Goal: Task Accomplishment & Management: Manage account settings

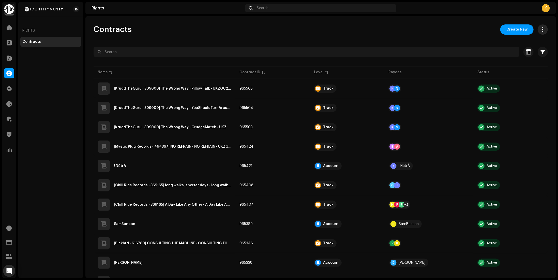
click at [537, 29] on button "button" at bounding box center [542, 29] width 10 height 10
click at [541, 53] on span "button" at bounding box center [543, 52] width 4 height 4
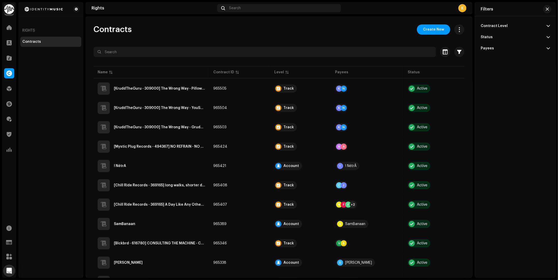
click at [505, 49] on p-accordion-header "Payees" at bounding box center [515, 48] width 69 height 11
click at [500, 41] on p-accordion-header "Status" at bounding box center [515, 37] width 69 height 11
click at [501, 30] on p-accordion-header "Contract Level" at bounding box center [515, 25] width 69 height 11
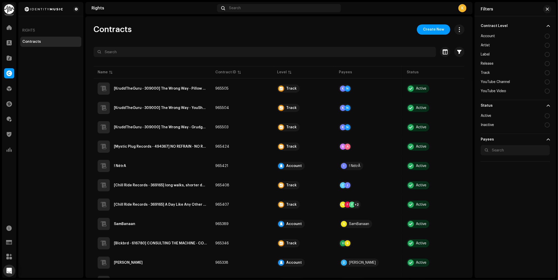
click at [548, 63] on div at bounding box center [547, 63] width 5 height 5
radio input "true"
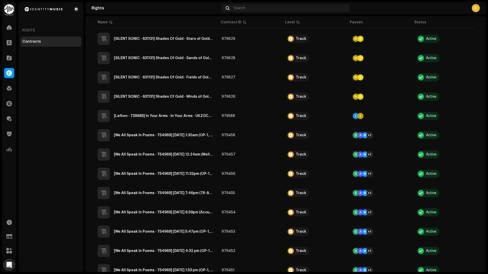
drag, startPoint x: 482, startPoint y: 64, endPoint x: 484, endPoint y: 81, distance: 16.7
click at [484, 81] on div "Contracts Create New 1 Selected 0 Select all Options Filters Contract Level Acc…" at bounding box center [285, 144] width 400 height 256
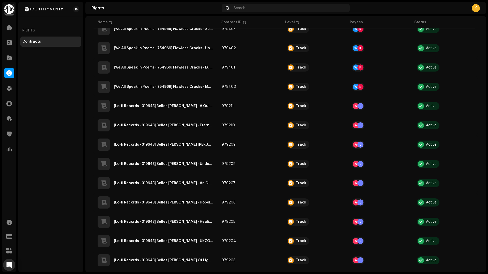
scroll to position [1222, 0]
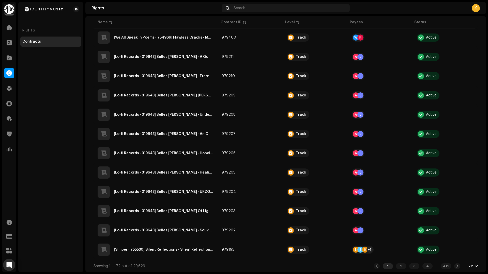
click at [463, 270] on div "Showing 1 — 72 out of 29,629 1 2 3 4 ... 412 72" at bounding box center [286, 266] width 384 height 12
click at [469, 267] on div "72" at bounding box center [470, 267] width 4 height 4
click at [465, 257] on div "24 48 72" at bounding box center [462, 247] width 21 height 30
click at [456, 253] on div "24 48 72" at bounding box center [462, 247] width 21 height 30
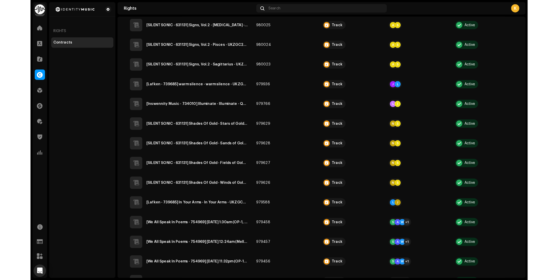
scroll to position [0, 0]
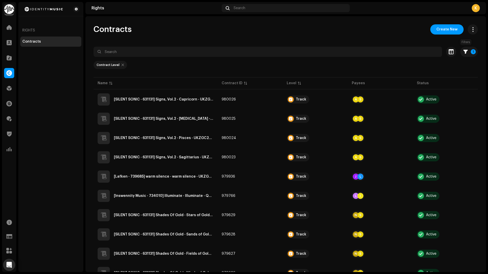
click at [460, 55] on p-button "1" at bounding box center [469, 52] width 18 height 10
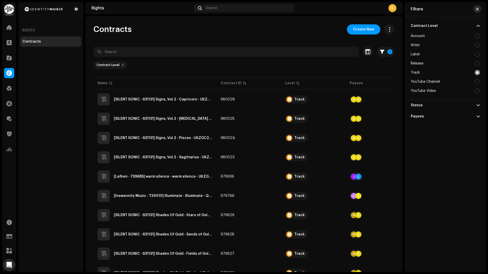
click at [475, 12] on button "button" at bounding box center [477, 9] width 8 height 8
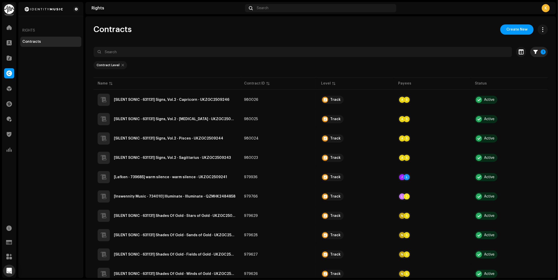
click at [488, 53] on p-badge "1" at bounding box center [543, 51] width 5 height 5
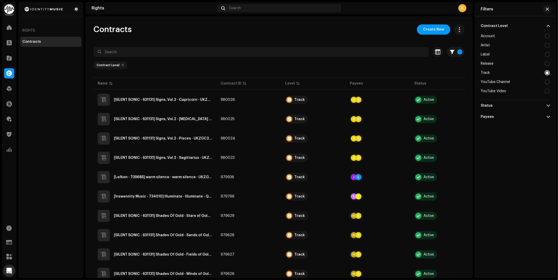
click at [488, 34] on div at bounding box center [547, 36] width 5 height 5
radio input "true"
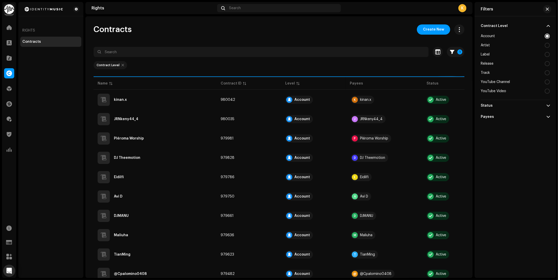
click at [488, 34] on div at bounding box center [547, 36] width 5 height 5
click at [488, 36] on div at bounding box center [547, 36] width 5 height 5
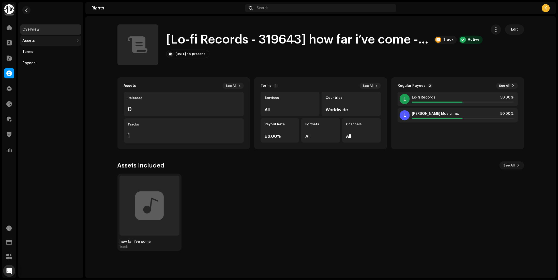
click at [38, 39] on div "Assets" at bounding box center [48, 41] width 52 height 4
click at [31, 65] on div "Tracks" at bounding box center [30, 63] width 12 height 4
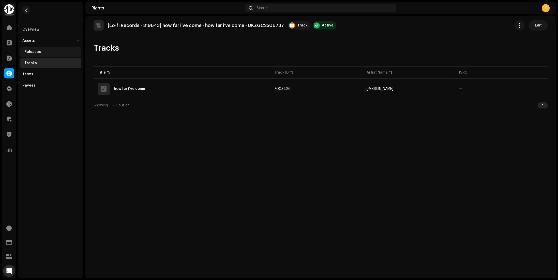
click at [36, 54] on div "Releases" at bounding box center [50, 52] width 61 height 10
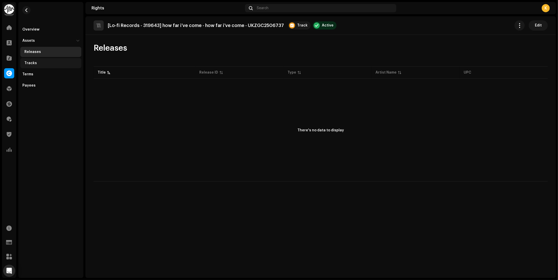
click at [36, 61] on div "Tracks" at bounding box center [50, 63] width 61 height 10
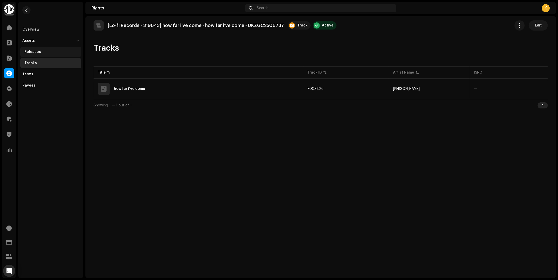
click at [39, 49] on div "Releases" at bounding box center [50, 52] width 61 height 10
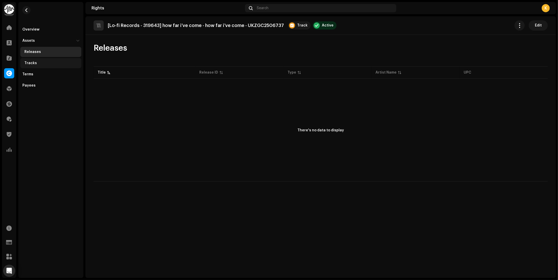
click at [39, 62] on div "Tracks" at bounding box center [51, 63] width 55 height 4
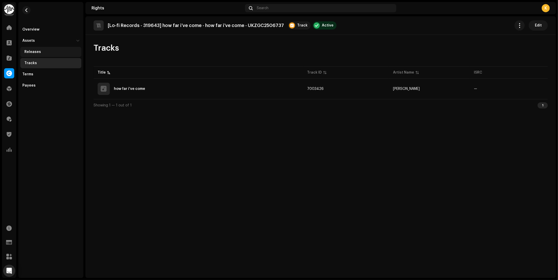
click at [41, 52] on div "Releases" at bounding box center [51, 52] width 55 height 4
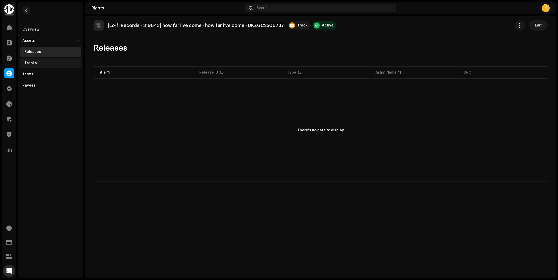
click at [39, 61] on div "Tracks" at bounding box center [51, 63] width 55 height 4
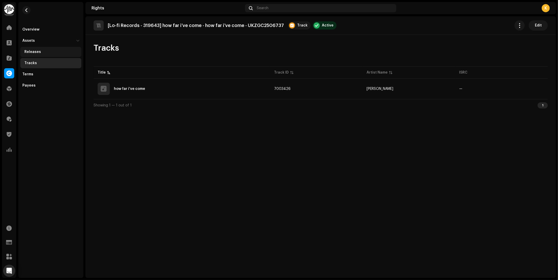
click at [40, 52] on div "Releases" at bounding box center [51, 52] width 55 height 4
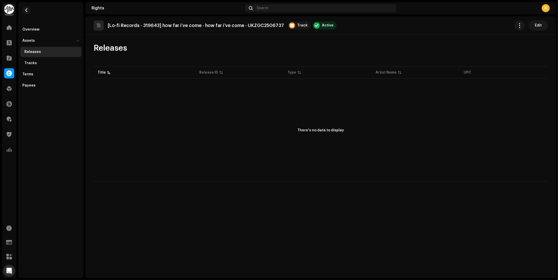
click at [384, 144] on div "There's no data to display" at bounding box center [321, 131] width 454 height 102
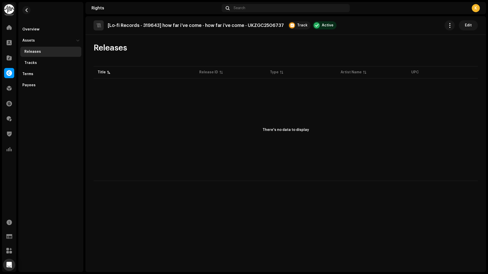
click at [224, 52] on div "Releases" at bounding box center [286, 48] width 384 height 10
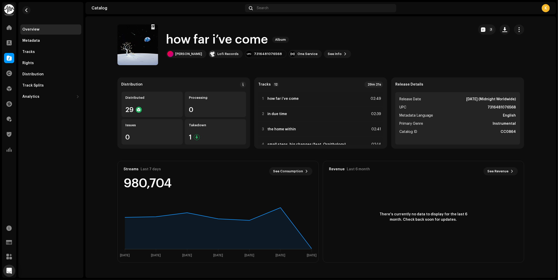
click at [388, 46] on div "how far i’ve come Album [PERSON_NAME] Lofi Records 7316481076568 One Service Se…" at bounding box center [293, 44] width 352 height 41
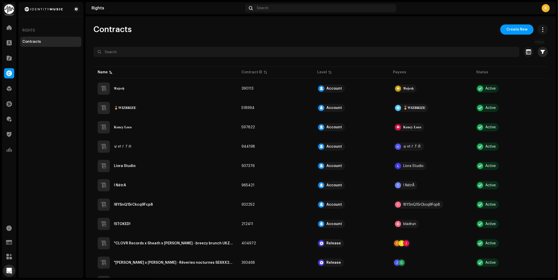
click at [541, 52] on span "button" at bounding box center [543, 52] width 4 height 4
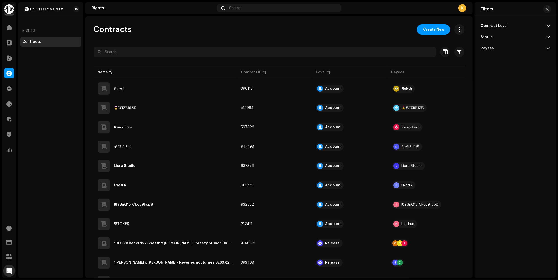
click at [354, 26] on div "Contracts Create New" at bounding box center [279, 29] width 371 height 10
click at [457, 30] on span "button" at bounding box center [459, 29] width 5 height 4
click at [307, 33] on div "Contracts Create New" at bounding box center [279, 29] width 371 height 10
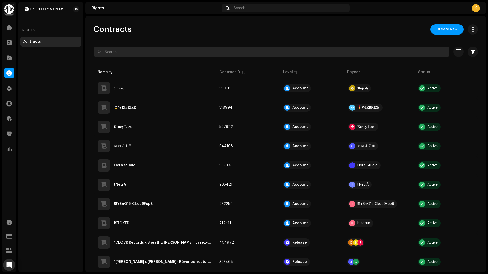
drag, startPoint x: 395, startPoint y: 52, endPoint x: 527, endPoint y: 49, distance: 131.4
click at [488, 49] on html "Identity Music Home Clients Catalog Rights Distribution Finance Royalties Trust…" at bounding box center [244, 137] width 488 height 274
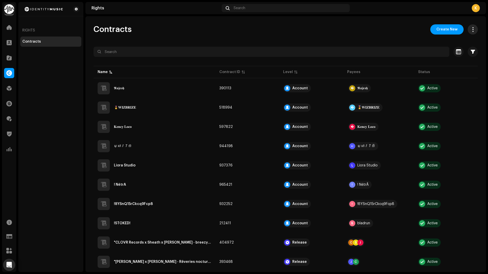
click at [472, 28] on span "button" at bounding box center [472, 29] width 5 height 4
click at [451, 40] on span "Export all contracts" at bounding box center [441, 42] width 36 height 4
click at [468, 33] on button "button" at bounding box center [473, 29] width 10 height 10
click at [470, 28] on span "button" at bounding box center [472, 29] width 5 height 4
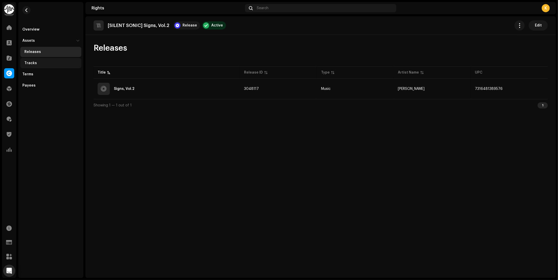
click at [41, 64] on div "Tracks" at bounding box center [51, 63] width 55 height 4
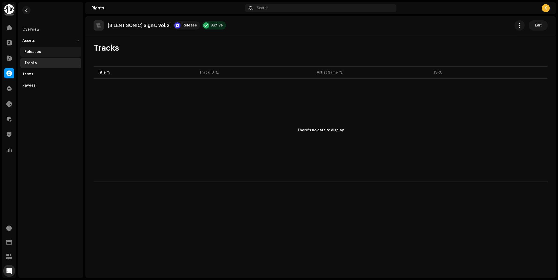
click at [42, 49] on div "Releases" at bounding box center [50, 52] width 61 height 10
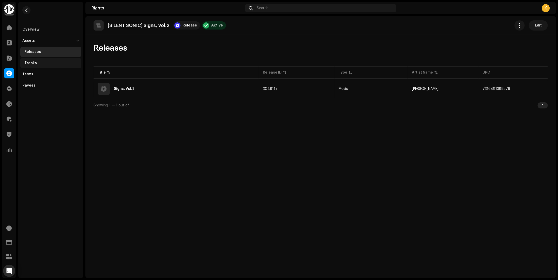
click at [41, 64] on div "Tracks" at bounding box center [51, 63] width 55 height 4
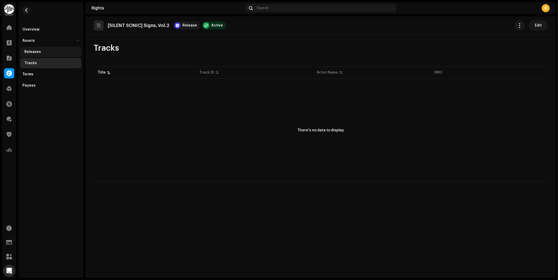
click at [41, 54] on div "Releases" at bounding box center [50, 52] width 61 height 10
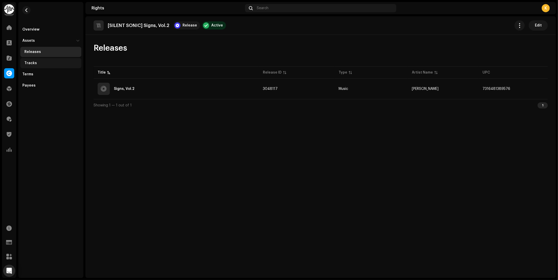
click at [43, 64] on div "Tracks" at bounding box center [51, 63] width 55 height 4
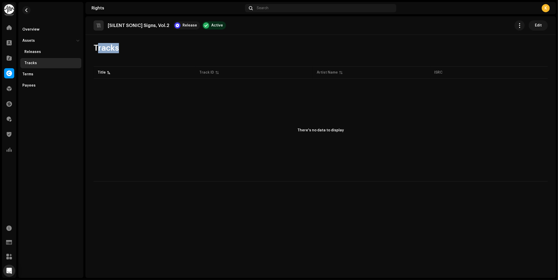
drag, startPoint x: 94, startPoint y: 47, endPoint x: 183, endPoint y: 60, distance: 90.1
click at [172, 61] on div "Tracks Title Track ID Artist Name ISRC There's no data to display Use Shift + S…" at bounding box center [320, 112] width 470 height 138
click at [28, 50] on div "Releases" at bounding box center [32, 52] width 17 height 4
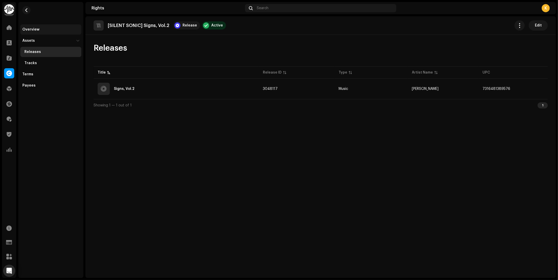
click at [34, 29] on div "Overview" at bounding box center [30, 29] width 17 height 4
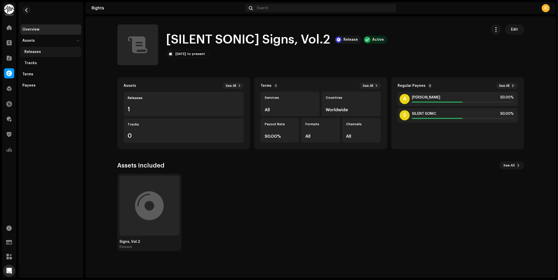
click at [38, 51] on div "Releases" at bounding box center [32, 52] width 17 height 4
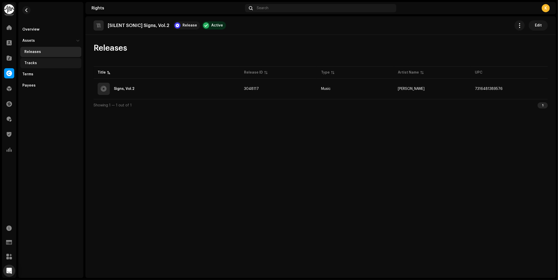
click at [35, 60] on div "Tracks" at bounding box center [50, 63] width 61 height 10
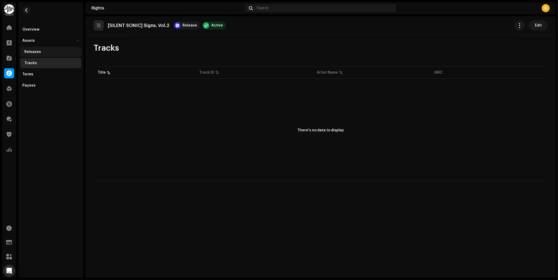
click at [40, 52] on div "Releases" at bounding box center [51, 52] width 55 height 4
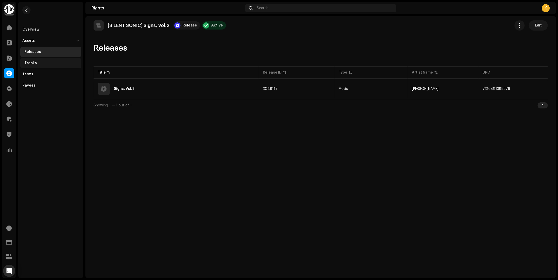
click at [39, 61] on div "Tracks" at bounding box center [51, 63] width 55 height 4
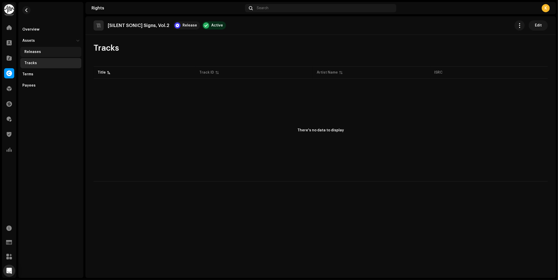
click at [42, 54] on div "Releases" at bounding box center [50, 52] width 61 height 10
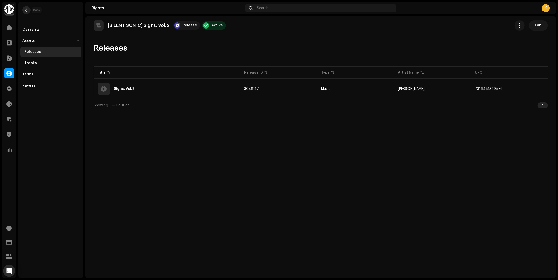
click at [26, 12] on span "button" at bounding box center [27, 10] width 4 height 4
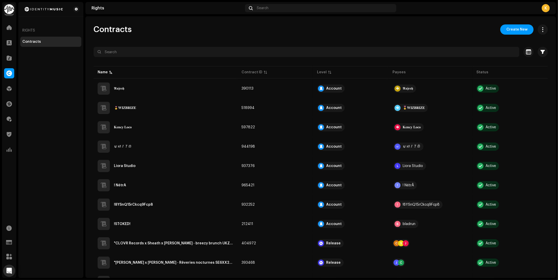
drag, startPoint x: 107, startPoint y: 29, endPoint x: 150, endPoint y: 28, distance: 43.5
click at [150, 28] on div "Contracts Create New" at bounding box center [321, 29] width 454 height 10
click at [6, 61] on div at bounding box center [9, 58] width 10 height 10
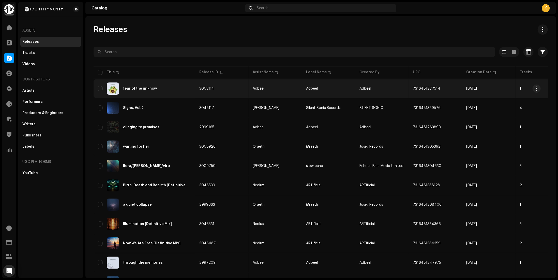
click at [204, 91] on td "3003114" at bounding box center [221, 88] width 53 height 18
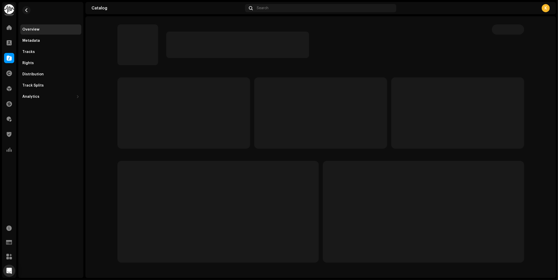
click at [110, 62] on div at bounding box center [320, 44] width 423 height 41
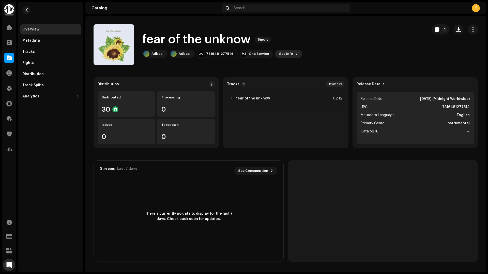
click at [283, 55] on span "See Info" at bounding box center [286, 54] width 14 height 10
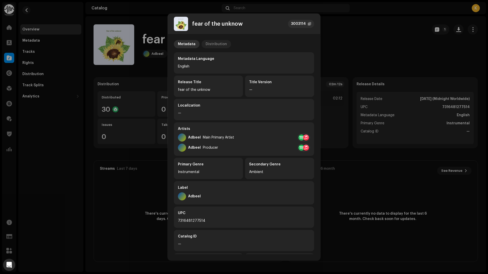
click at [212, 44] on div "Distribution" at bounding box center [216, 44] width 21 height 8
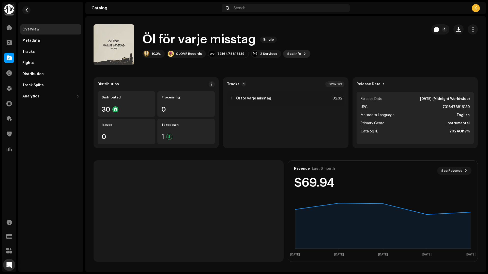
click at [291, 53] on span "See Info" at bounding box center [294, 54] width 14 height 10
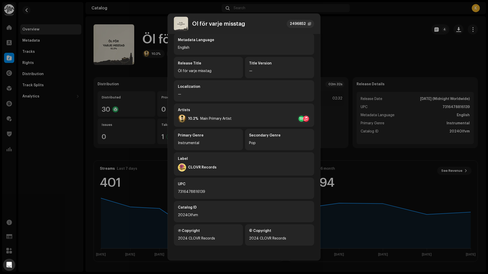
scroll to position [20, 0]
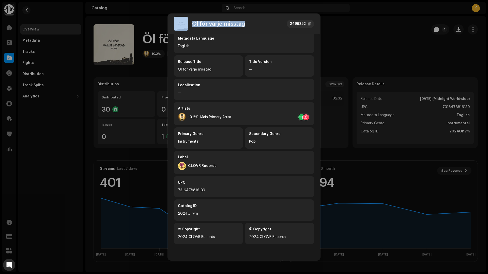
drag, startPoint x: 189, startPoint y: 20, endPoint x: 255, endPoint y: 23, distance: 65.6
click at [255, 23] on div "Öl för varje misstag 2496852" at bounding box center [244, 24] width 140 height 14
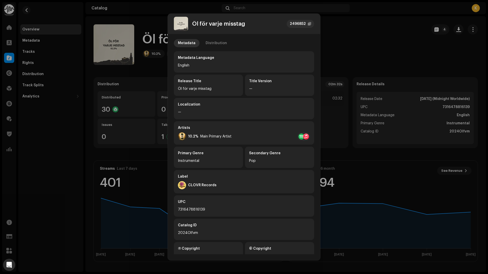
scroll to position [0, 0]
click at [214, 43] on div "Distribution" at bounding box center [216, 44] width 21 height 8
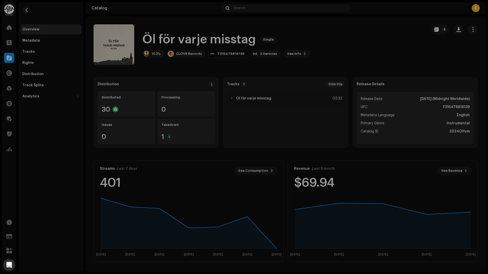
click at [351, 36] on div "Öl för varje misstag 2496852 Metadata Distribution Release Date Oct 18, 2024 (M…" at bounding box center [244, 137] width 488 height 274
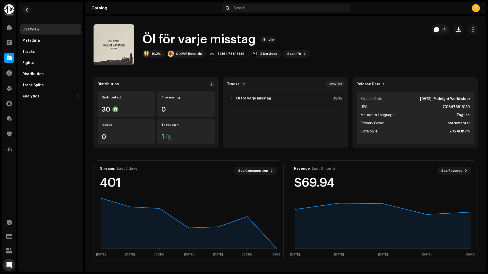
click at [419, 62] on div "Öl för varje misstag Single 10.2% CLOVR Records 7316478816139 2 Services See In…" at bounding box center [259, 44] width 330 height 41
click at [468, 27] on button "button" at bounding box center [473, 29] width 10 height 10
click at [276, 56] on div "10.2% CLOVR Records 7316478816139 2 Services See Info 4" at bounding box center [226, 54] width 168 height 8
click at [32, 76] on div "Distribution" at bounding box center [50, 74] width 61 height 10
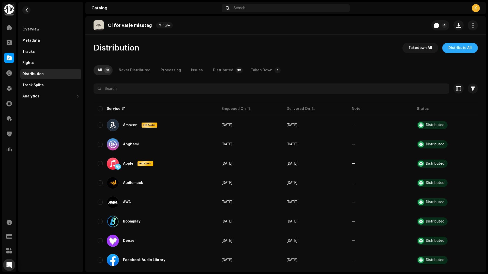
click at [464, 48] on span "Distribute All" at bounding box center [459, 48] width 23 height 10
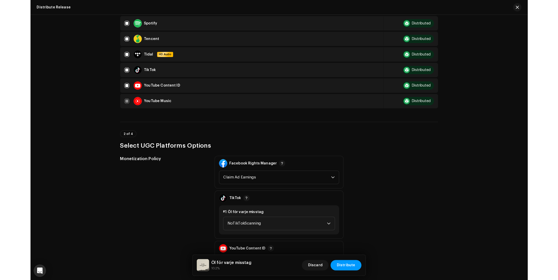
scroll to position [527, 0]
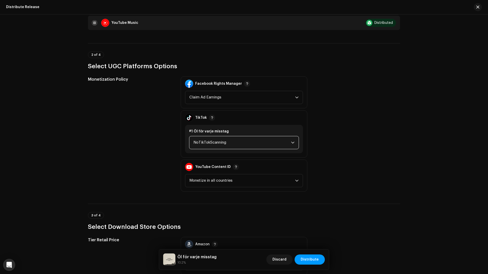
click at [225, 145] on span "NoTikTokScanning" at bounding box center [242, 142] width 98 height 13
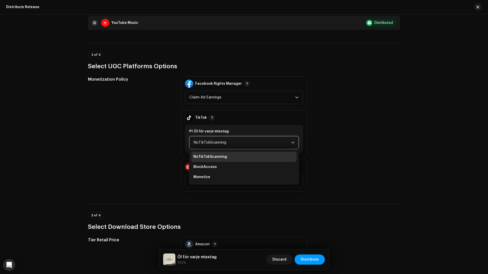
click at [225, 145] on span "NoTikTokScanning" at bounding box center [242, 142] width 98 height 13
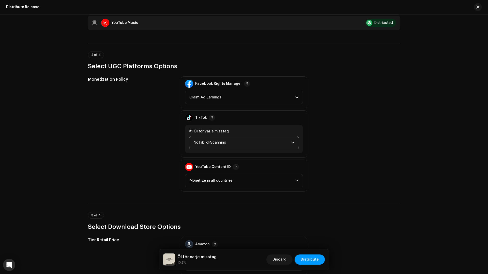
click at [371, 142] on div "Monetization Policy Facebook Rights Manager Claim Ad Earnings TikTok #1 Öl för …" at bounding box center [244, 133] width 312 height 115
click at [232, 147] on span "NoTikTokScanning" at bounding box center [242, 142] width 98 height 13
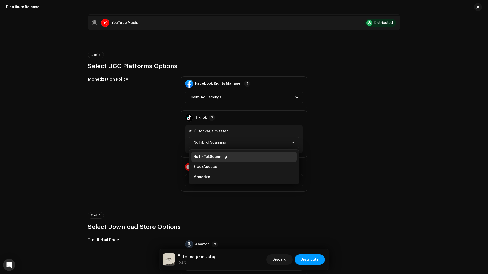
click at [335, 140] on div "Monetization Policy Facebook Rights Manager Claim Ad Earnings TikTok #1 Öl för …" at bounding box center [244, 133] width 312 height 115
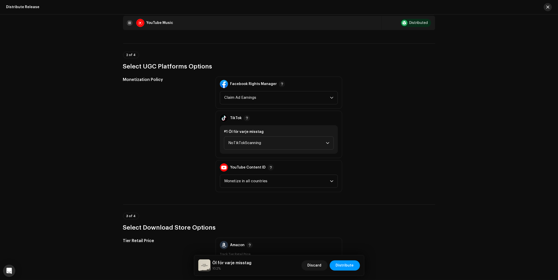
click at [488, 8] on span "button" at bounding box center [547, 7] width 3 height 4
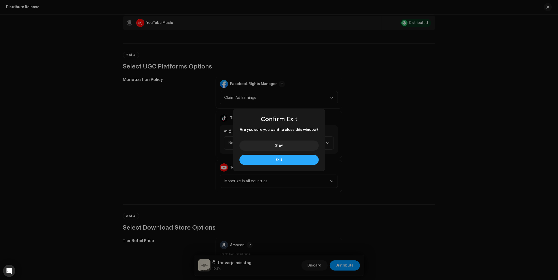
click at [282, 162] on button "Exit" at bounding box center [278, 160] width 79 height 10
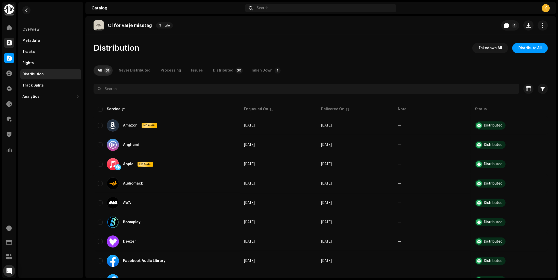
click at [12, 43] on div at bounding box center [9, 43] width 10 height 10
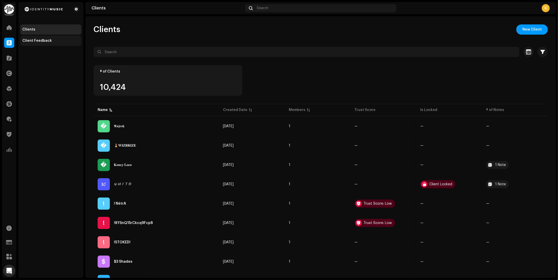
click at [34, 43] on div "Client Feedback" at bounding box center [50, 41] width 61 height 10
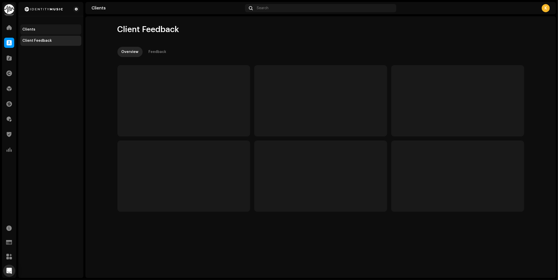
click at [35, 32] on div "Clients" at bounding box center [50, 29] width 61 height 10
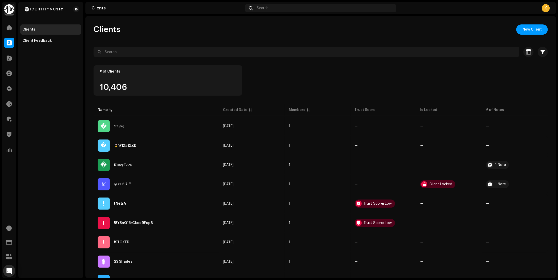
drag, startPoint x: 92, startPoint y: 28, endPoint x: 189, endPoint y: 28, distance: 96.8
click at [12, 59] on div at bounding box center [9, 58] width 10 height 10
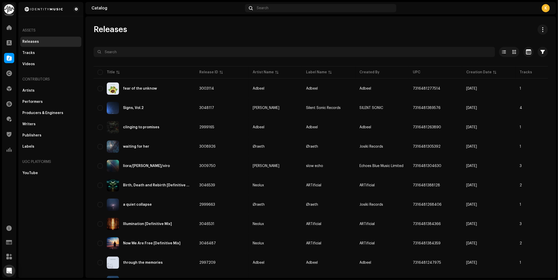
click at [488, 28] on span at bounding box center [542, 29] width 5 height 4
click at [488, 42] on span "Download full catalog (CSV)" at bounding box center [516, 42] width 50 height 4
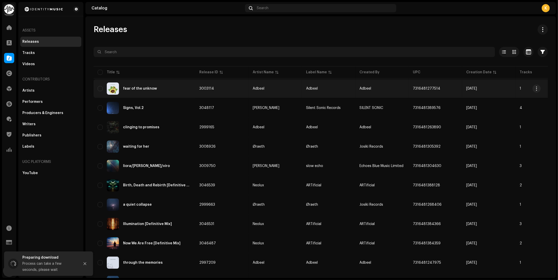
click at [96, 87] on td "fear of the unknow" at bounding box center [145, 88] width 102 height 18
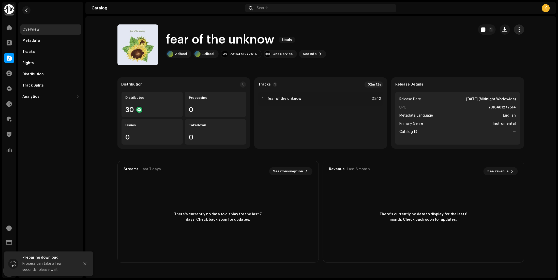
click at [488, 27] on span "button" at bounding box center [518, 29] width 5 height 4
click at [488, 26] on button "button" at bounding box center [505, 29] width 10 height 10
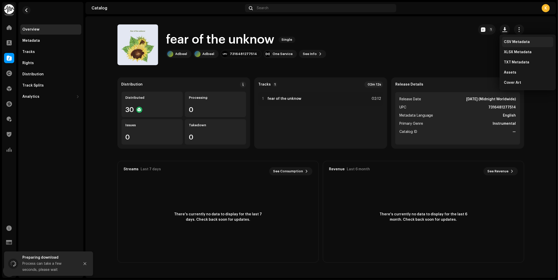
click at [488, 41] on span "CSV Metadata" at bounding box center [517, 42] width 26 height 4
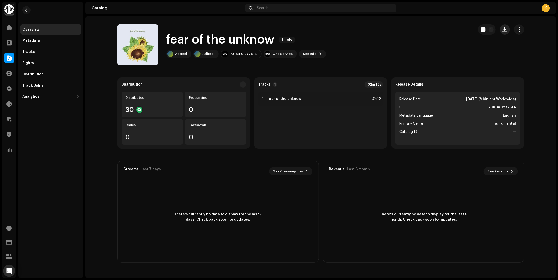
click at [488, 27] on span "button" at bounding box center [504, 29] width 5 height 4
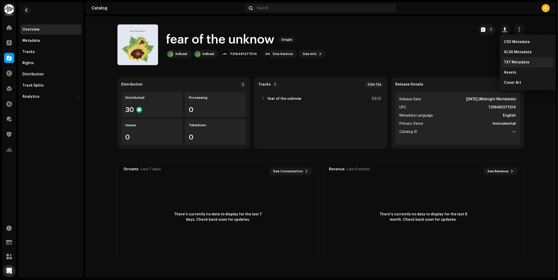
click at [488, 61] on span "TXT Metadata" at bounding box center [516, 62] width 25 height 4
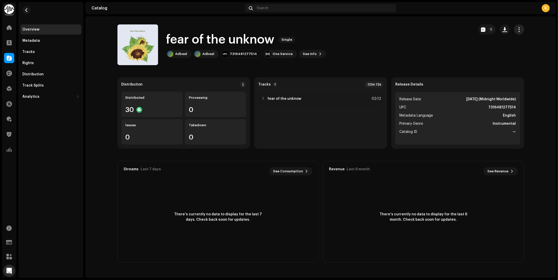
click at [488, 29] on button "button" at bounding box center [519, 29] width 10 height 10
click at [488, 25] on button "button" at bounding box center [505, 29] width 10 height 10
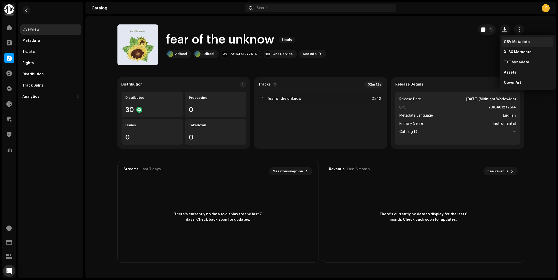
click at [488, 42] on span "CSV Metadata" at bounding box center [517, 42] width 26 height 4
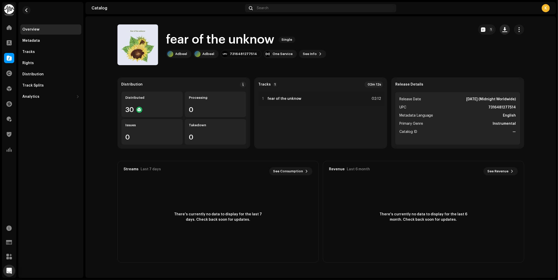
click at [488, 31] on span "button" at bounding box center [504, 29] width 5 height 4
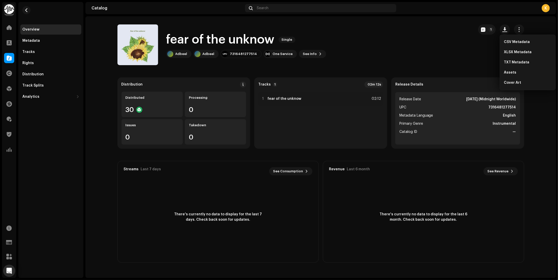
click at [415, 63] on div "fear of the unknow Single Adbeel Adbeel 7316481277514 One Service See Info 1" at bounding box center [293, 44] width 352 height 41
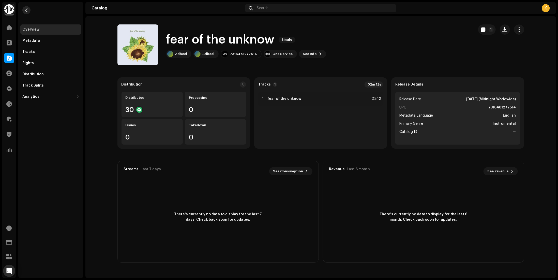
click at [25, 12] on span "button" at bounding box center [27, 10] width 4 height 4
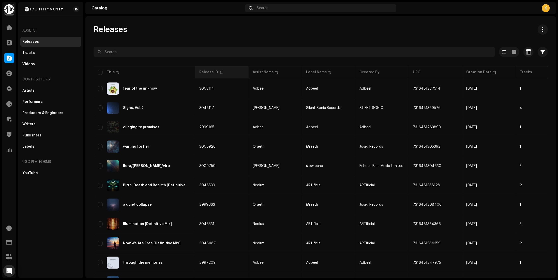
click at [225, 72] on div "Release ID" at bounding box center [221, 72] width 45 height 5
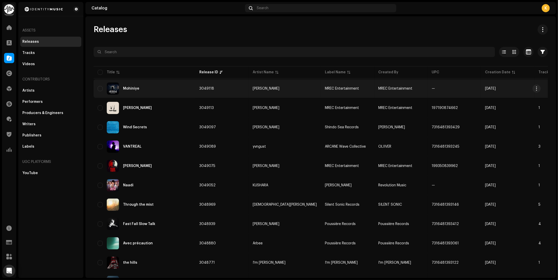
click at [217, 90] on td "3049118" at bounding box center [221, 88] width 53 height 18
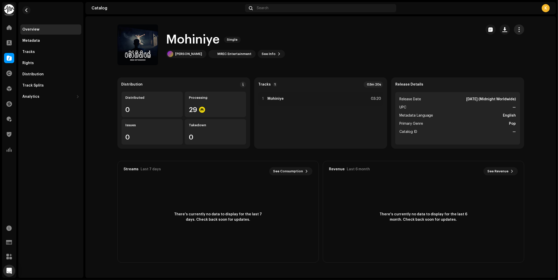
click at [488, 31] on button "button" at bounding box center [519, 29] width 10 height 10
click at [395, 44] on div "Mohiniye Single Anagi Kottahachchi MREC Entertainment See Info" at bounding box center [297, 44] width 360 height 41
click at [48, 48] on div "Tracks" at bounding box center [50, 52] width 61 height 10
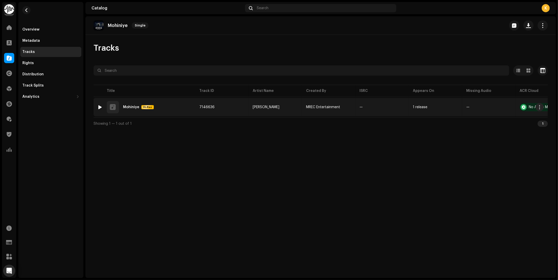
click at [172, 104] on div "1 Mohiniye Hi-Res" at bounding box center [145, 107] width 94 height 12
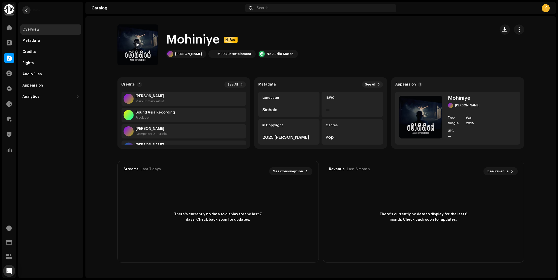
click at [27, 11] on span "button" at bounding box center [27, 10] width 4 height 4
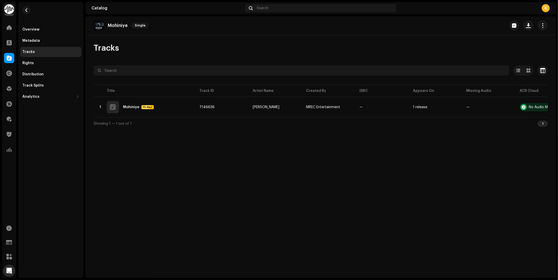
click at [488, 22] on div "Mohiniye Single" at bounding box center [320, 25] width 470 height 19
click at [488, 23] on re-m-actions-button at bounding box center [542, 25] width 10 height 10
click at [488, 25] on button "button" at bounding box center [542, 25] width 10 height 10
click at [488, 50] on div "Edit" at bounding box center [519, 48] width 47 height 4
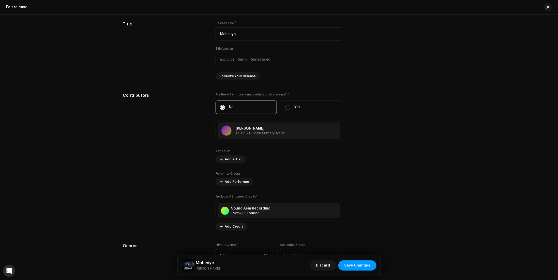
scroll to position [356, 0]
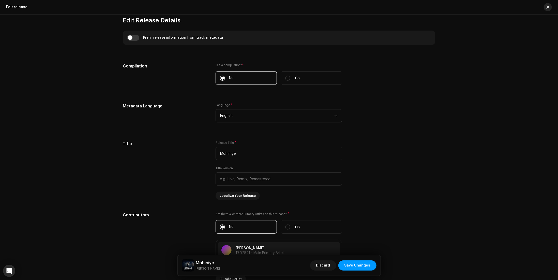
click at [488, 9] on button "button" at bounding box center [548, 7] width 8 height 8
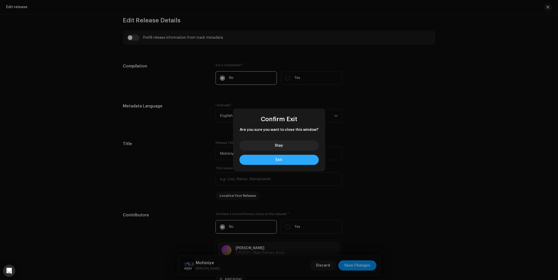
click at [279, 156] on button "Exit" at bounding box center [278, 160] width 79 height 10
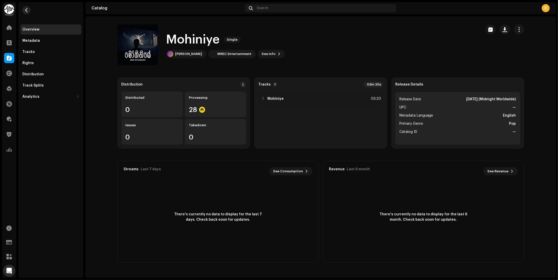
click at [29, 13] on button "button" at bounding box center [26, 10] width 8 height 8
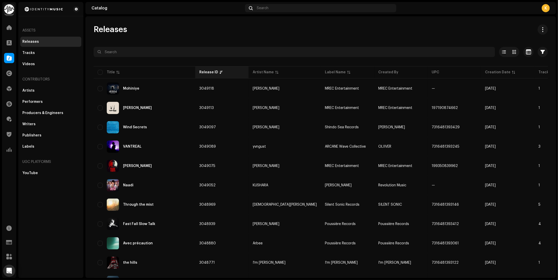
click at [224, 72] on div "Release ID" at bounding box center [221, 72] width 45 height 5
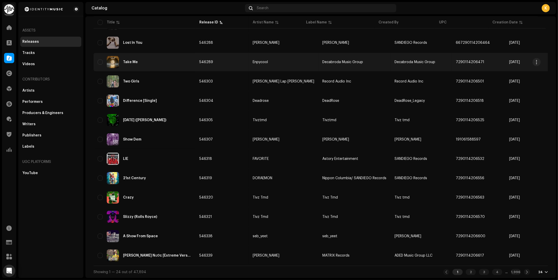
scroll to position [281, 0]
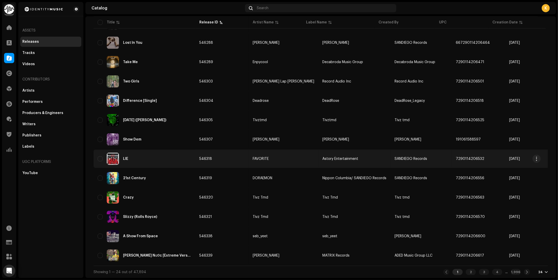
click at [171, 158] on div "LIE" at bounding box center [145, 158] width 94 height 12
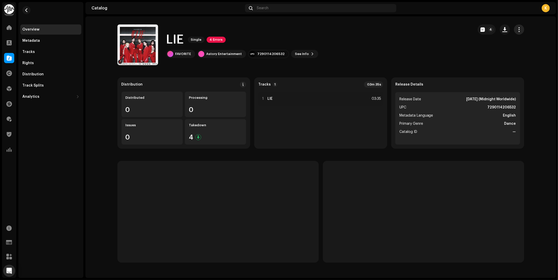
click at [488, 31] on button "button" at bounding box center [519, 29] width 10 height 10
click at [488, 51] on div "Edit" at bounding box center [495, 52] width 47 height 4
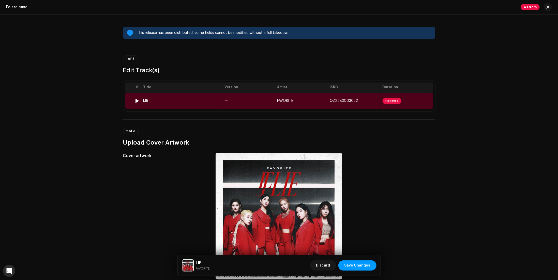
click at [151, 100] on div "LIE" at bounding box center [181, 101] width 77 height 4
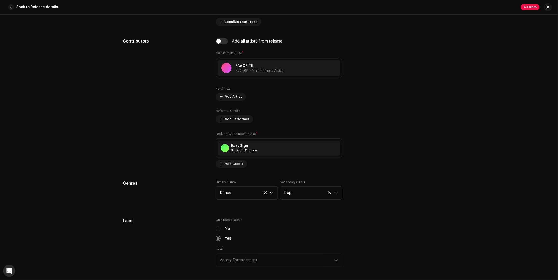
scroll to position [305, 0]
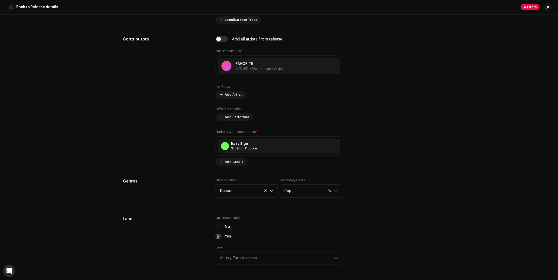
click at [488, 7] on span "4 Errors" at bounding box center [529, 7] width 19 height 6
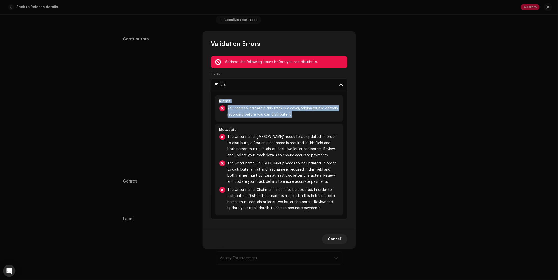
drag, startPoint x: 314, startPoint y: 115, endPoint x: 213, endPoint y: 100, distance: 101.5
click at [213, 100] on div "Rights You need to indicate if this track is a cover/original/public domain rec…" at bounding box center [279, 155] width 136 height 128
click at [225, 100] on div "Rights" at bounding box center [278, 101] width 119 height 4
drag, startPoint x: 217, startPoint y: 97, endPoint x: 302, endPoint y: 114, distance: 86.6
click at [302, 114] on div "Rights You need to indicate if this track is a cover/original/public domain rec…" at bounding box center [279, 108] width 128 height 26
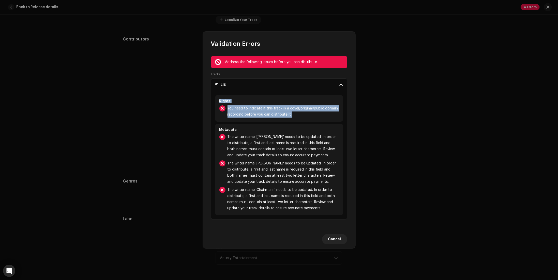
click at [302, 114] on span "You need to indicate if this track is a cover/original/public domain recording …" at bounding box center [282, 111] width 111 height 12
drag, startPoint x: 289, startPoint y: 117, endPoint x: 282, endPoint y: 106, distance: 13.3
click at [279, 106] on div "Rights You need to indicate if this track is a cover/original/public domain rec…" at bounding box center [279, 108] width 128 height 26
click at [296, 111] on span "You need to indicate if this track is a cover/original/public domain recording …" at bounding box center [282, 111] width 111 height 12
drag, startPoint x: 305, startPoint y: 115, endPoint x: 214, endPoint y: 100, distance: 92.2
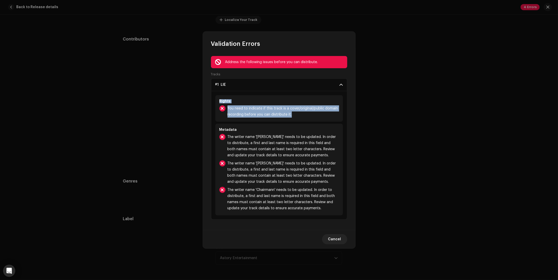
click at [214, 100] on div "Rights You need to indicate if this track is a cover/original/public domain rec…" at bounding box center [279, 155] width 136 height 128
drag, startPoint x: 269, startPoint y: 104, endPoint x: 280, endPoint y: 107, distance: 10.8
click at [269, 104] on div "Rights You need to indicate if this track is a cover/original/public domain rec…" at bounding box center [279, 108] width 128 height 26
drag, startPoint x: 227, startPoint y: 106, endPoint x: 212, endPoint y: 102, distance: 15.8
click at [212, 102] on div "Rights You need to indicate if this track is a cover/original/public domain rec…" at bounding box center [279, 155] width 136 height 128
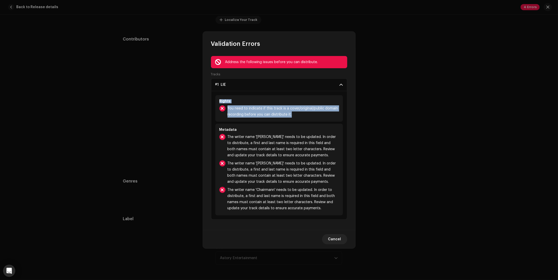
click at [212, 102] on div "Rights You need to indicate if this track is a cover/original/public domain rec…" at bounding box center [279, 155] width 136 height 128
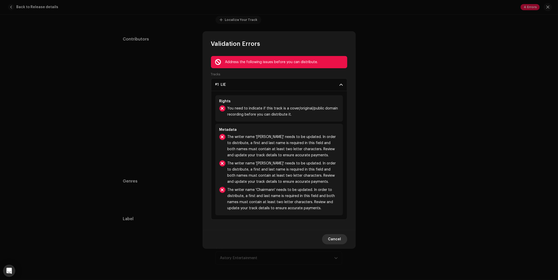
click at [334, 238] on span "Cancel" at bounding box center [334, 239] width 13 height 10
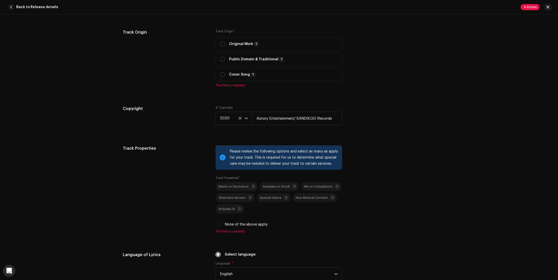
scroll to position [686, 0]
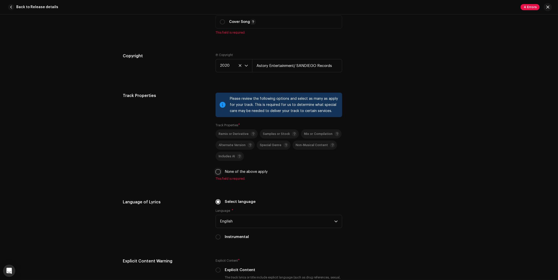
click at [218, 174] on input "None of the above apply" at bounding box center [217, 171] width 5 height 5
checkbox input "true"
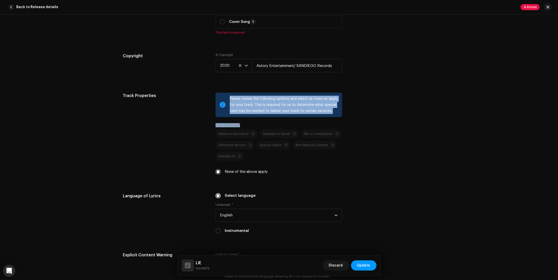
drag, startPoint x: 310, startPoint y: 166, endPoint x: 198, endPoint y: 117, distance: 121.5
click at [198, 117] on div "Track Properties Please review the following options and select as many as appl…" at bounding box center [279, 137] width 312 height 88
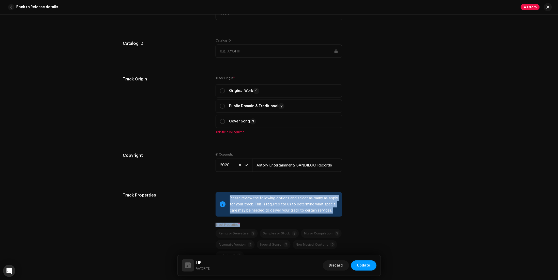
scroll to position [584, 0]
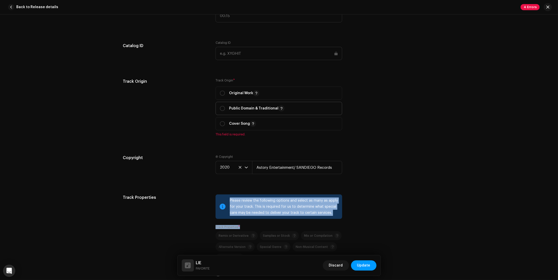
click at [224, 110] on div "Public Domain & Traditional" at bounding box center [252, 108] width 65 height 6
radio input "true"
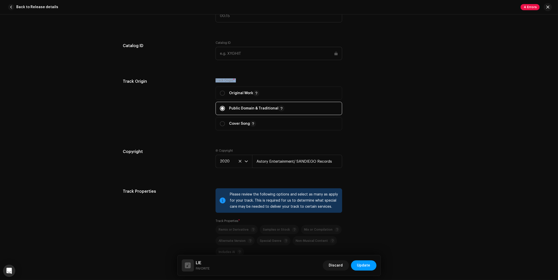
drag, startPoint x: 201, startPoint y: 73, endPoint x: 296, endPoint y: 133, distance: 112.1
click at [296, 133] on div "This track has been distributed: some fields cannot be modified without a full …" at bounding box center [279, 29] width 328 height 1175
drag, startPoint x: 295, startPoint y: 133, endPoint x: 329, endPoint y: 142, distance: 34.8
click at [295, 133] on div "Track Origin * Original Work Public Domain & Traditional Cover Song" at bounding box center [278, 107] width 127 height 58
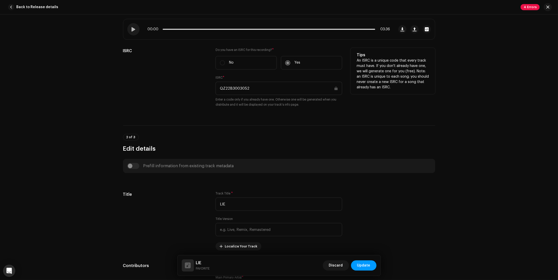
scroll to position [76, 0]
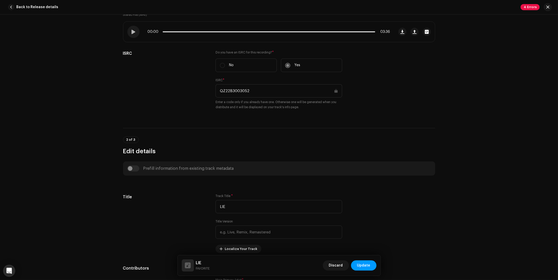
click at [329, 142] on div "2 of 3 Edit details" at bounding box center [279, 145] width 312 height 19
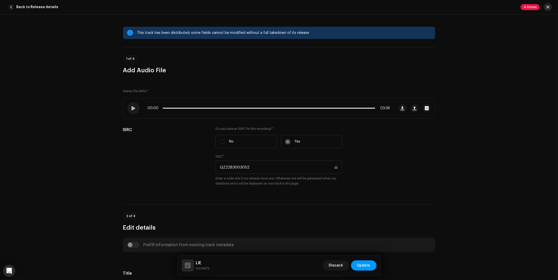
click at [488, 10] on button "button" at bounding box center [548, 7] width 8 height 8
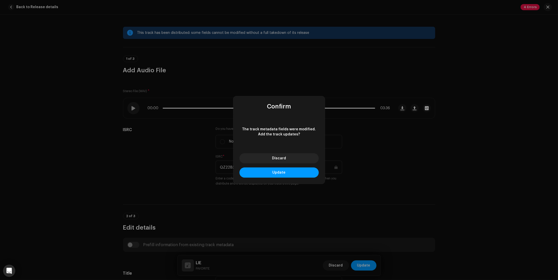
click at [300, 151] on div "Discard Update" at bounding box center [278, 165] width 91 height 37
click at [291, 161] on button "Discard" at bounding box center [278, 158] width 79 height 10
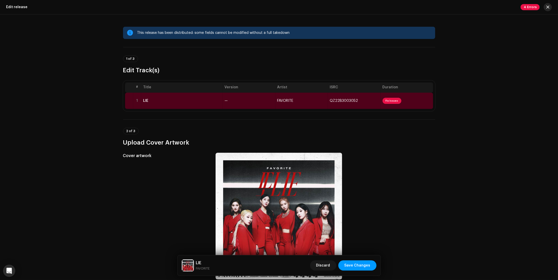
click at [488, 9] on button "button" at bounding box center [548, 7] width 8 height 8
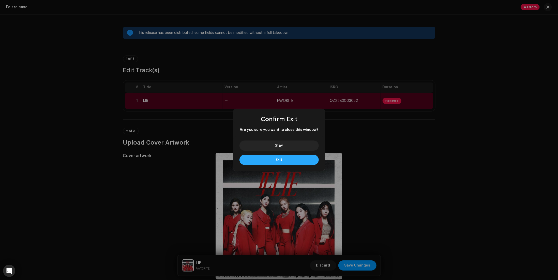
click at [279, 163] on button "Exit" at bounding box center [278, 160] width 79 height 10
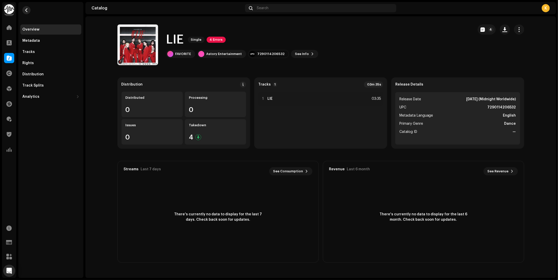
click at [28, 9] on span "button" at bounding box center [27, 10] width 4 height 4
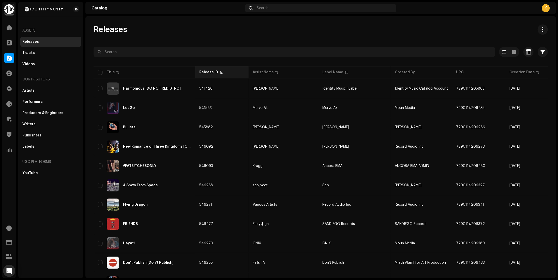
click at [210, 73] on div "Release ID" at bounding box center [208, 72] width 19 height 5
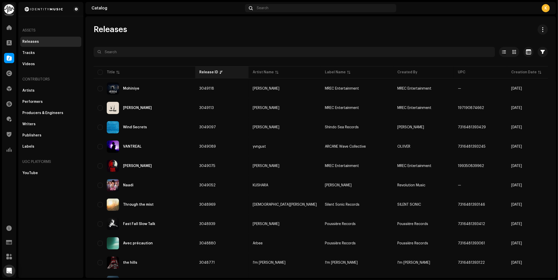
click at [214, 72] on div "Release ID" at bounding box center [208, 72] width 19 height 5
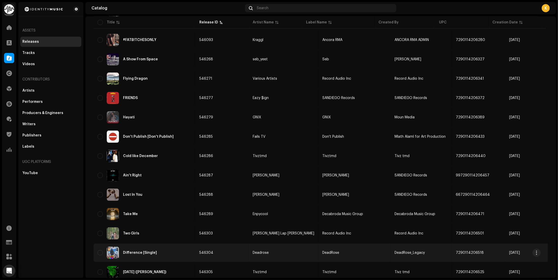
scroll to position [281, 0]
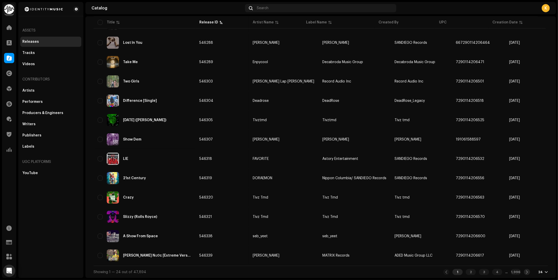
click at [488, 273] on span at bounding box center [526, 272] width 3 height 4
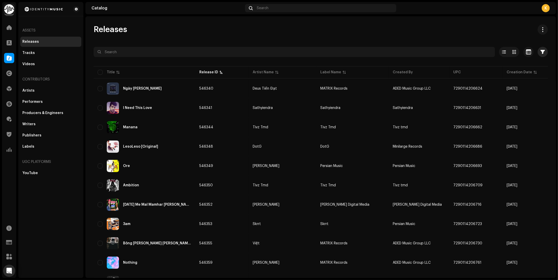
click at [488, 49] on button "button" at bounding box center [542, 52] width 10 height 10
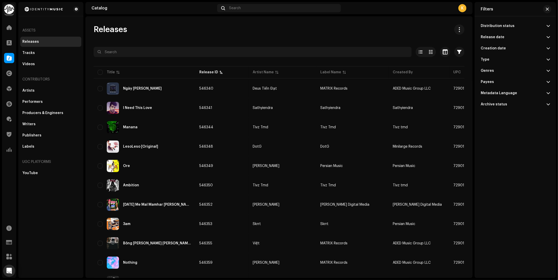
click at [488, 27] on div "Distribution status" at bounding box center [498, 26] width 34 height 4
click at [488, 65] on div at bounding box center [547, 63] width 5 height 5
radio input "true"
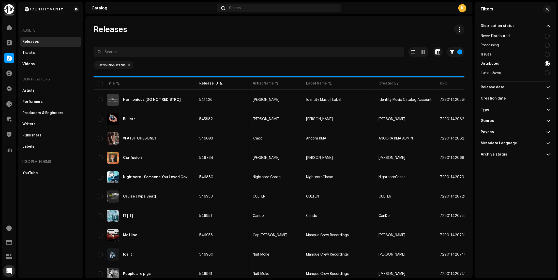
click at [488, 22] on p-accordion-header "Distribution status" at bounding box center [515, 25] width 69 height 11
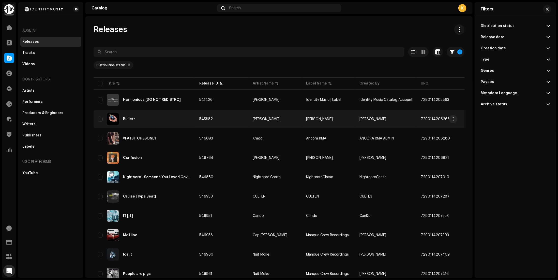
click at [136, 118] on div "Bullets" at bounding box center [145, 119] width 94 height 12
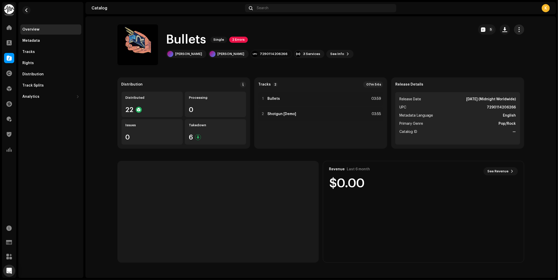
click at [488, 30] on span "button" at bounding box center [518, 29] width 5 height 4
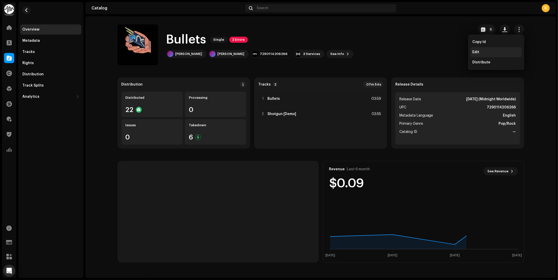
click at [488, 54] on div "Edit" at bounding box center [495, 52] width 51 height 10
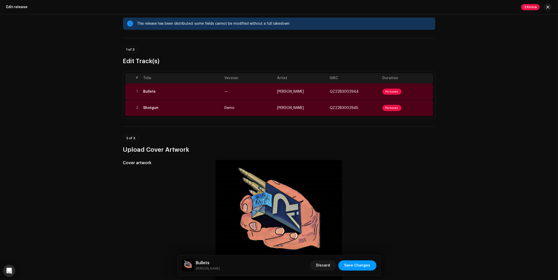
scroll to position [6, 0]
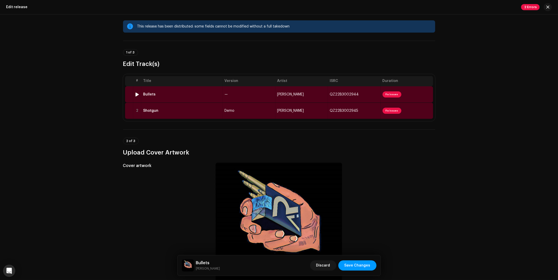
click at [170, 92] on div "Bullets" at bounding box center [181, 94] width 77 height 4
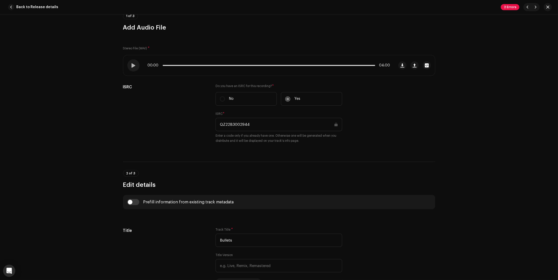
scroll to position [0, 0]
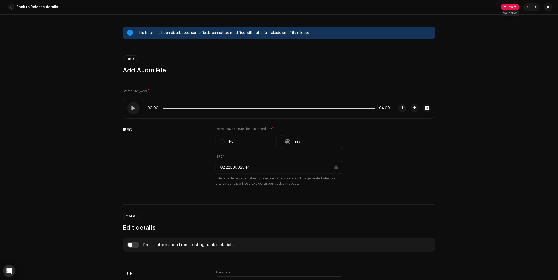
click at [488, 9] on span "2 Errors" at bounding box center [510, 7] width 19 height 6
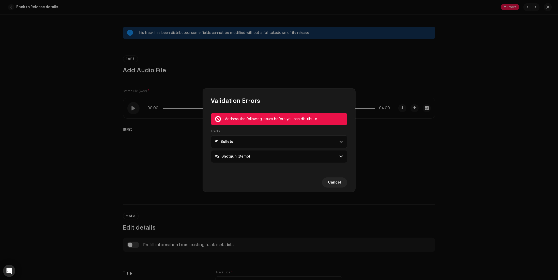
click at [266, 141] on p-accordion-header "#1 Bullets" at bounding box center [279, 141] width 136 height 13
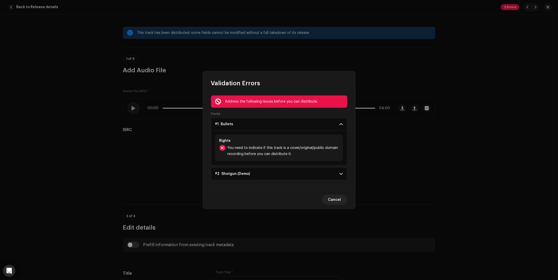
click at [270, 172] on p-accordion-header "#2 Shotgun (Demo)" at bounding box center [279, 173] width 136 height 13
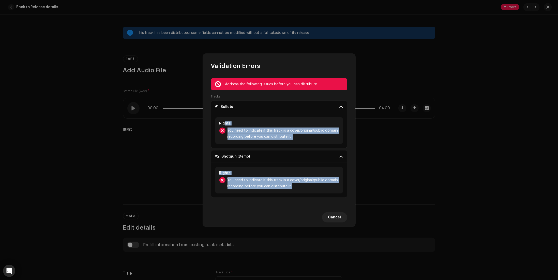
drag, startPoint x: 301, startPoint y: 187, endPoint x: 224, endPoint y: 126, distance: 98.7
click at [224, 126] on div "Tracks #1 Bullets Rights You need to indicate if this track is a cover/original…" at bounding box center [279, 146] width 136 height 105
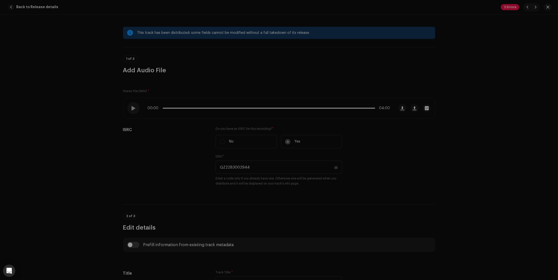
click at [155, 127] on div "Validation Errors Address the following issues before you can distribute. Track…" at bounding box center [279, 140] width 558 height 280
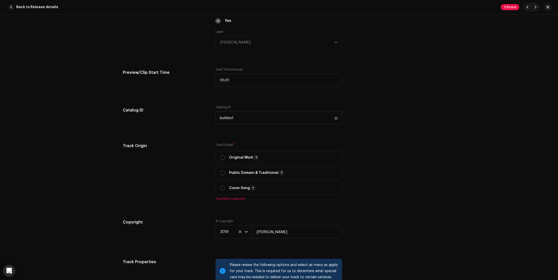
scroll to position [584, 0]
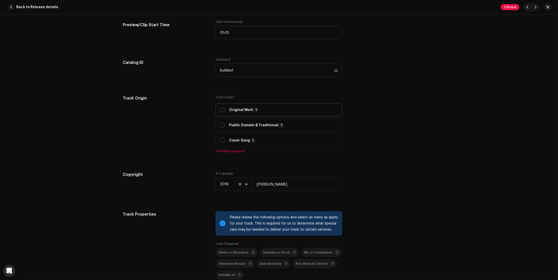
click at [222, 116] on span "Original Work" at bounding box center [279, 109] width 118 height 13
radio input "true"
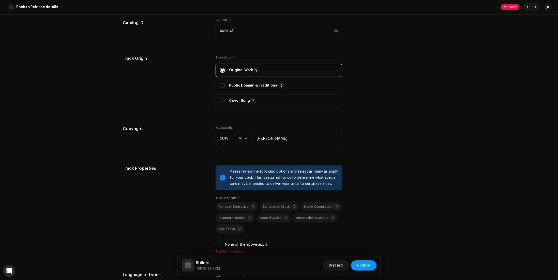
scroll to position [712, 0]
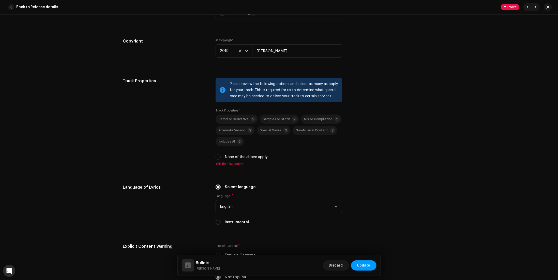
click at [221, 156] on div "None of the above apply" at bounding box center [278, 157] width 127 height 6
click at [215, 159] on input "None of the above apply" at bounding box center [217, 156] width 5 height 5
checkbox input "true"
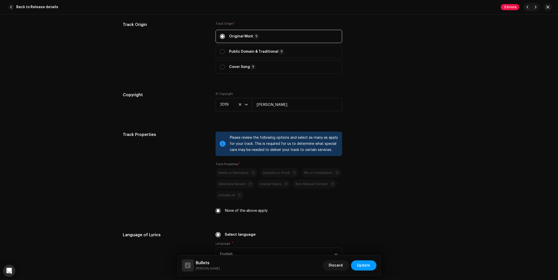
scroll to position [661, 0]
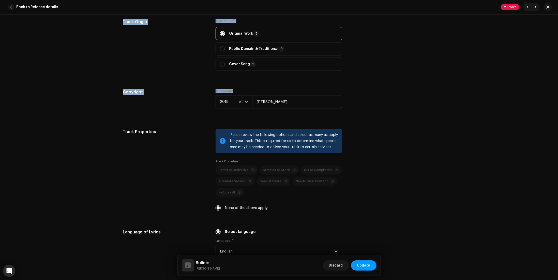
drag, startPoint x: 120, startPoint y: 21, endPoint x: 394, endPoint y: 86, distance: 281.8
click at [394, 86] on div "This track has been distributed: some fields cannot be modified without a full …" at bounding box center [279, 39] width 328 height 1347
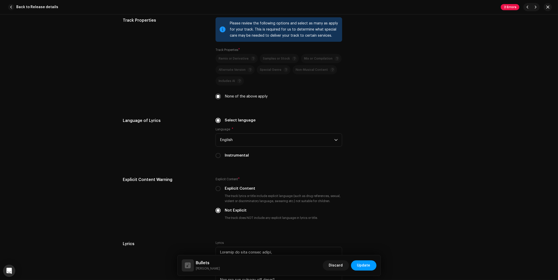
scroll to position [738, 0]
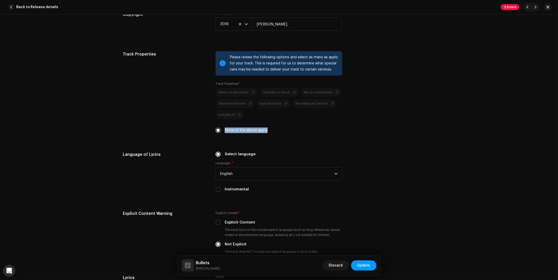
drag, startPoint x: 214, startPoint y: 130, endPoint x: 285, endPoint y: 129, distance: 70.9
click at [285, 129] on div "Track Properties Please review the following options and select as many as appl…" at bounding box center [279, 95] width 312 height 88
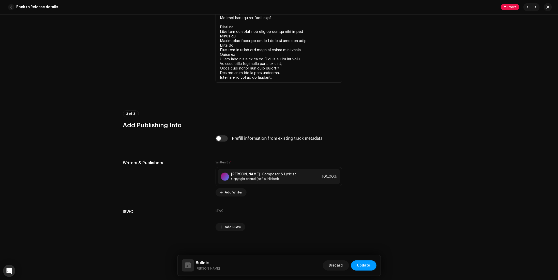
scroll to position [1145, 0]
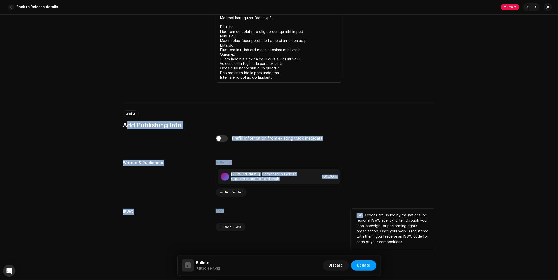
drag, startPoint x: 104, startPoint y: 122, endPoint x: 361, endPoint y: 214, distance: 272.7
click at [361, 214] on div "This track has been distributed: some fields cannot be modified without a full …" at bounding box center [279, 146] width 558 height 265
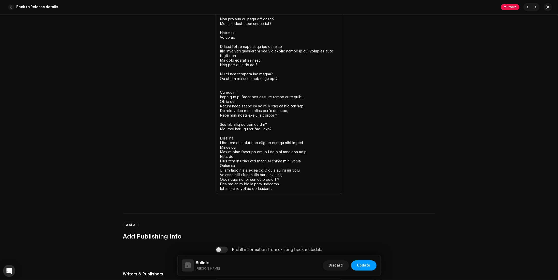
scroll to position [1043, 0]
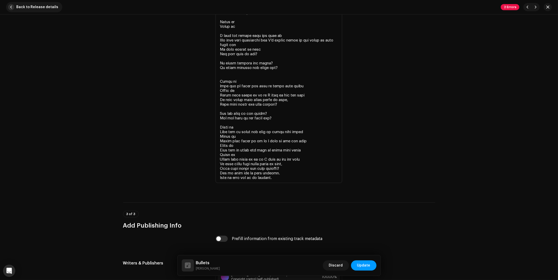
click at [20, 8] on span "Back to Release details" at bounding box center [37, 7] width 42 height 10
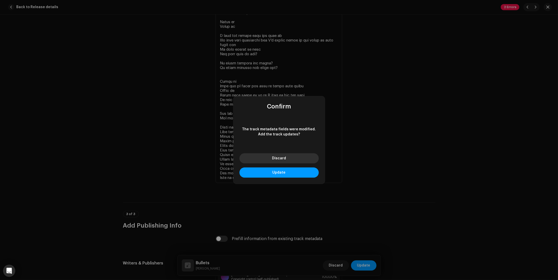
click at [266, 155] on button "Discard" at bounding box center [278, 158] width 79 height 10
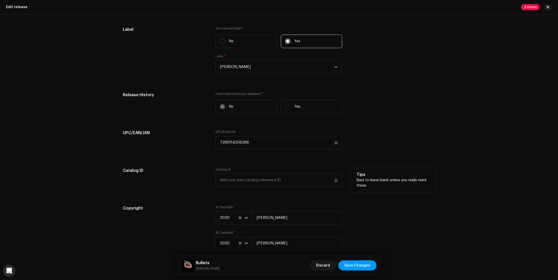
scroll to position [692, 0]
click at [273, 180] on input "text" at bounding box center [278, 178] width 127 height 13
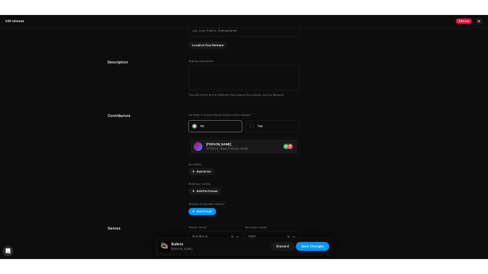
scroll to position [489, 0]
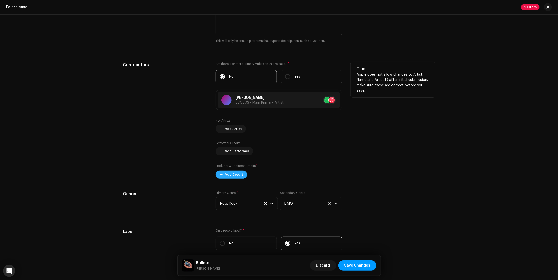
click at [236, 173] on span "Add Credit" at bounding box center [234, 174] width 18 height 10
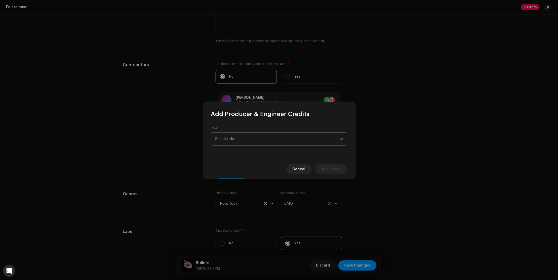
click at [282, 135] on span "Select role" at bounding box center [277, 138] width 124 height 13
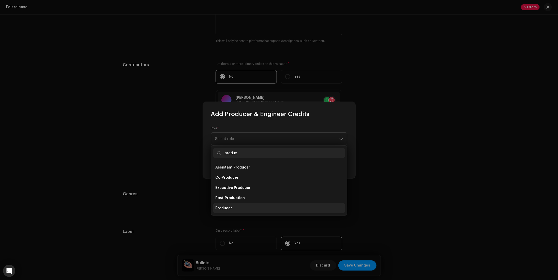
type input "produc"
click at [242, 210] on li "Producer" at bounding box center [279, 208] width 132 height 10
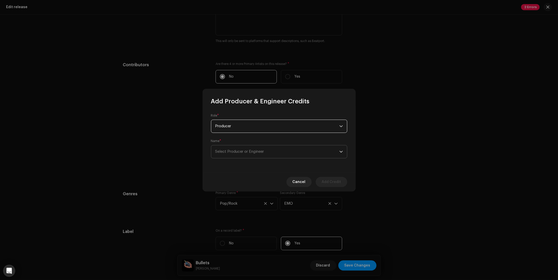
click at [252, 157] on span "Select Producer or Engineer" at bounding box center [277, 151] width 124 height 13
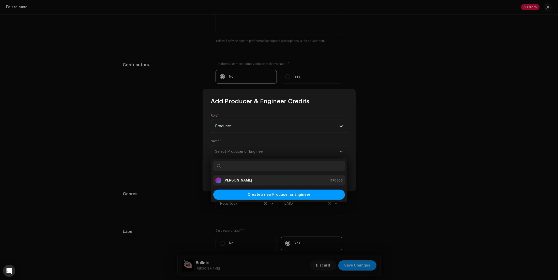
click at [244, 180] on div "Ravi Amruth 370503" at bounding box center [279, 180] width 128 height 6
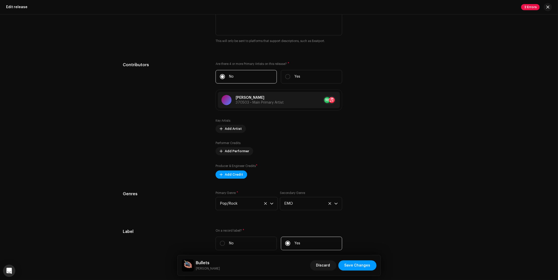
click at [412, 38] on div "Add Producer & Engineer Credits Role * Producer Name * Ravi Amruth 370503 Add L…" at bounding box center [279, 140] width 558 height 280
click at [264, 114] on div "Are there 4 or more Primary Artists on this release? * No Yes Ravi Amruth 37050…" at bounding box center [278, 120] width 127 height 117
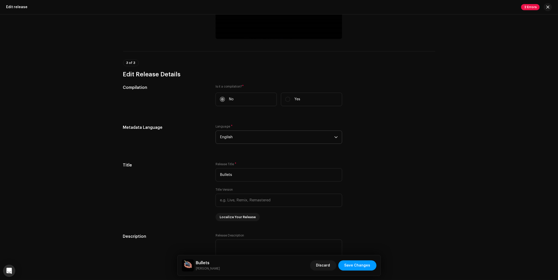
scroll to position [260, 0]
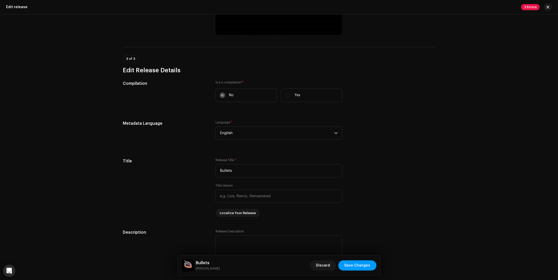
click at [125, 79] on div "This release has been distributed: some fields cannot be modified without a ful…" at bounding box center [279, 226] width 328 height 920
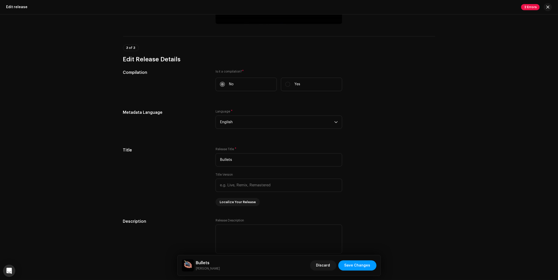
scroll to position [235, 0]
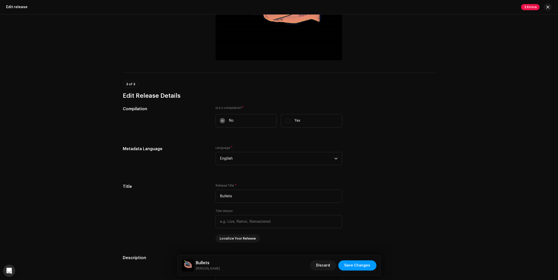
click at [299, 114] on label "Yes" at bounding box center [311, 120] width 61 height 13
click at [297, 128] on div "Is it a compilation? * No Yes" at bounding box center [278, 120] width 127 height 28
click at [300, 126] on label "Yes" at bounding box center [311, 120] width 61 height 13
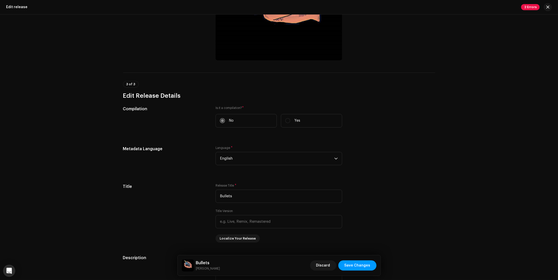
click at [314, 114] on label "Yes" at bounding box center [311, 120] width 61 height 13
click at [245, 121] on label "No" at bounding box center [245, 120] width 61 height 13
click at [306, 116] on label "Yes" at bounding box center [311, 120] width 61 height 13
click at [266, 120] on label "No" at bounding box center [245, 120] width 61 height 13
click at [318, 121] on label "Yes" at bounding box center [311, 120] width 61 height 13
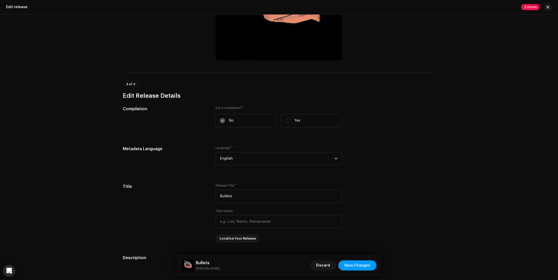
click at [318, 121] on label "Yes" at bounding box center [311, 120] width 61 height 13
click at [294, 119] on p "Yes" at bounding box center [297, 120] width 6 height 5
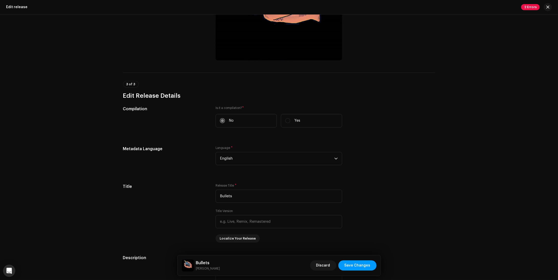
click at [239, 114] on label "No" at bounding box center [245, 120] width 61 height 13
click at [488, 8] on span "button" at bounding box center [547, 7] width 3 height 4
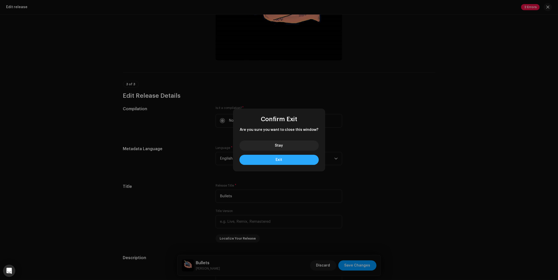
click at [275, 160] on button "Exit" at bounding box center [278, 160] width 79 height 10
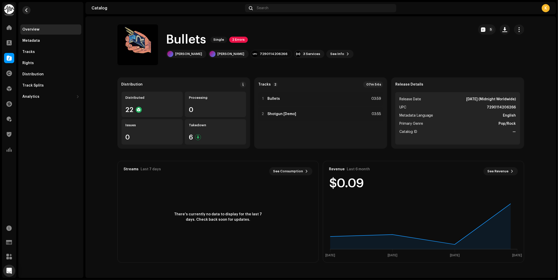
click at [26, 9] on span "button" at bounding box center [27, 10] width 4 height 4
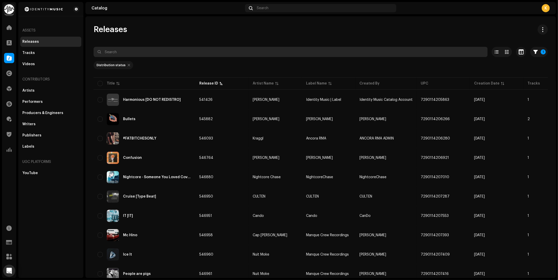
click at [178, 52] on input "text" at bounding box center [291, 52] width 394 height 10
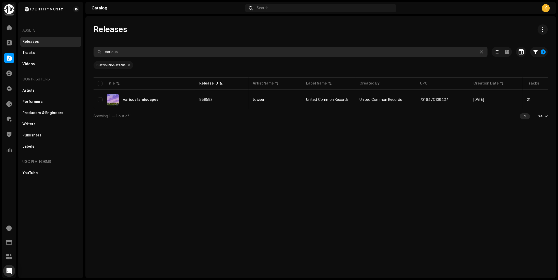
click at [137, 55] on input "Various" at bounding box center [291, 52] width 394 height 10
type input "V"
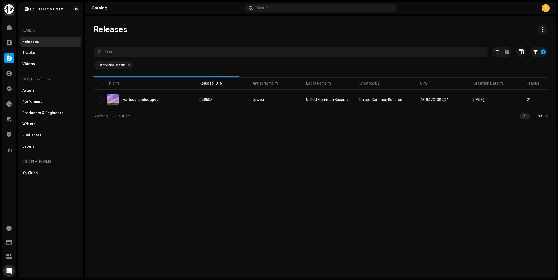
click at [200, 38] on div "Releases 1 Selected 0 Options Filters Distribution status Never Distributed Pro…" at bounding box center [320, 73] width 470 height 98
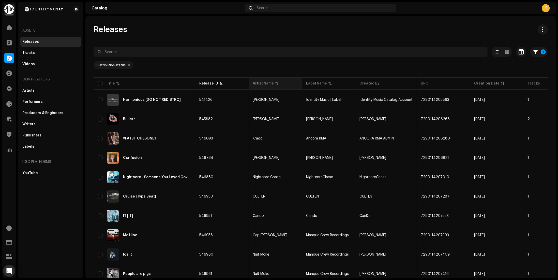
click at [278, 82] on div "Artist Name" at bounding box center [275, 83] width 45 height 5
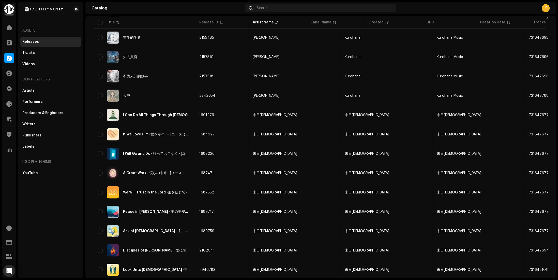
scroll to position [292, 0]
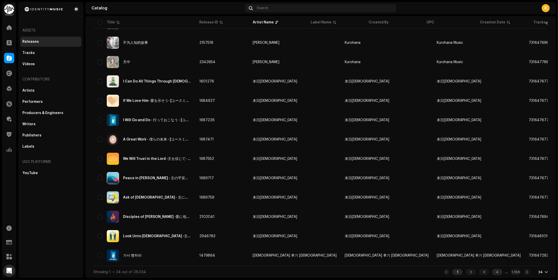
click at [488, 272] on div "4" at bounding box center [497, 272] width 10 height 6
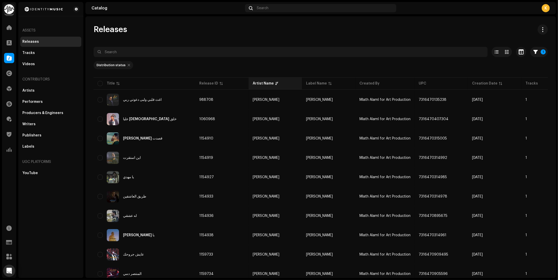
click at [274, 86] on th "Artist Name" at bounding box center [275, 83] width 53 height 12
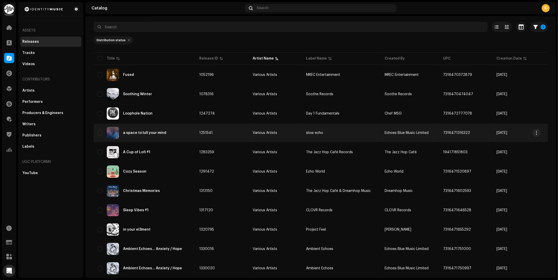
scroll to position [25, 0]
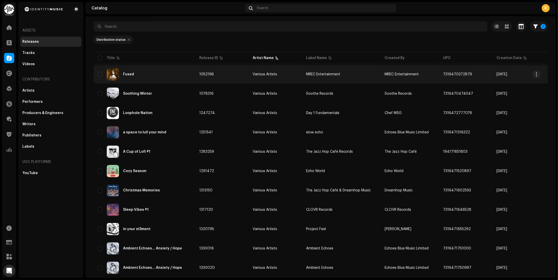
click at [225, 73] on td "1052196" at bounding box center [221, 74] width 53 height 18
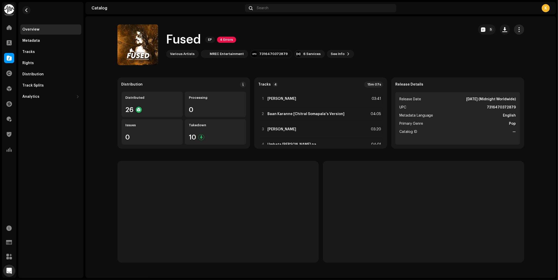
click at [488, 30] on span "button" at bounding box center [518, 29] width 5 height 4
click at [487, 52] on div "Edit" at bounding box center [495, 52] width 47 height 4
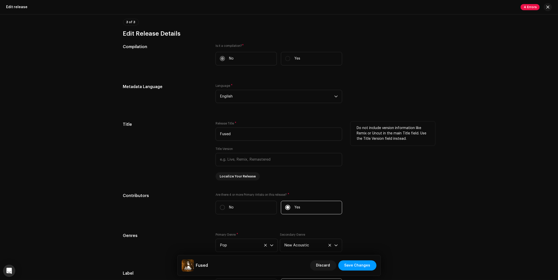
scroll to position [330, 0]
click at [320, 64] on label "Yes" at bounding box center [311, 57] width 61 height 13
click at [309, 58] on label "Yes" at bounding box center [311, 57] width 61 height 13
click at [278, 57] on div "No Yes" at bounding box center [278, 57] width 127 height 13
click at [287, 57] on label "Yes" at bounding box center [311, 57] width 61 height 13
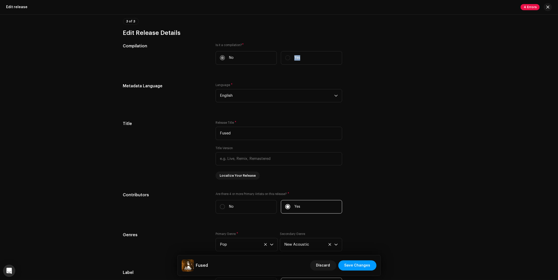
click at [287, 57] on label "Yes" at bounding box center [311, 57] width 61 height 13
drag, startPoint x: 253, startPoint y: 56, endPoint x: 287, endPoint y: 56, distance: 33.8
click at [253, 56] on label "No" at bounding box center [245, 57] width 61 height 13
click at [321, 55] on label "Yes" at bounding box center [311, 57] width 61 height 13
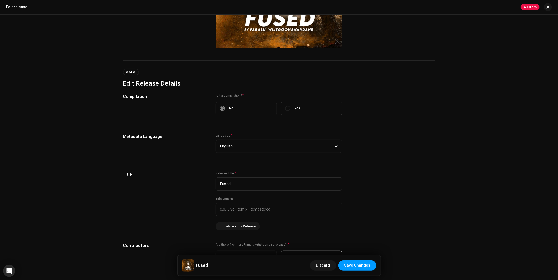
scroll to position [280, 0]
drag, startPoint x: 232, startPoint y: 95, endPoint x: 245, endPoint y: 94, distance: 12.5
click at [245, 94] on div "This release has been distributed: some fields cannot be modified without a ful…" at bounding box center [279, 148] width 328 height 802
click at [245, 94] on label "Is it a compilation? *" at bounding box center [278, 96] width 127 height 4
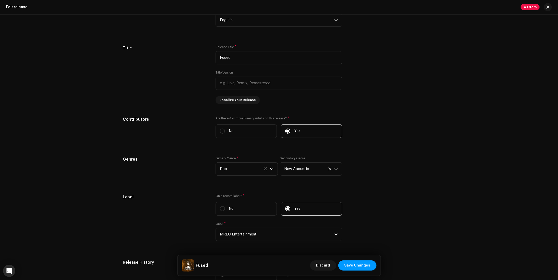
scroll to position [432, 0]
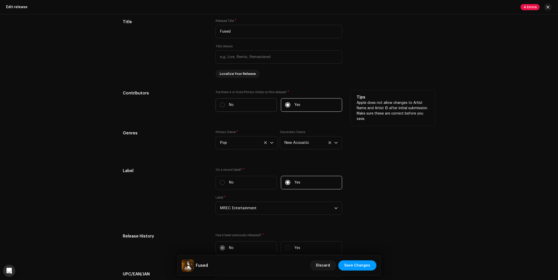
click at [237, 106] on label "No" at bounding box center [245, 104] width 61 height 13
click at [225, 106] on input "No" at bounding box center [222, 104] width 5 height 5
radio input "true"
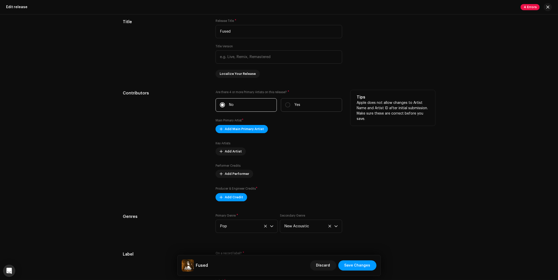
click at [316, 107] on label "Yes" at bounding box center [311, 104] width 61 height 13
click at [290, 107] on input "Yes" at bounding box center [287, 104] width 5 height 5
radio input "true"
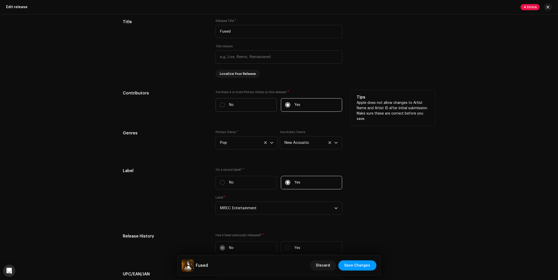
click at [248, 106] on label "No" at bounding box center [245, 104] width 61 height 13
click at [225, 106] on input "No" at bounding box center [222, 104] width 5 height 5
radio input "true"
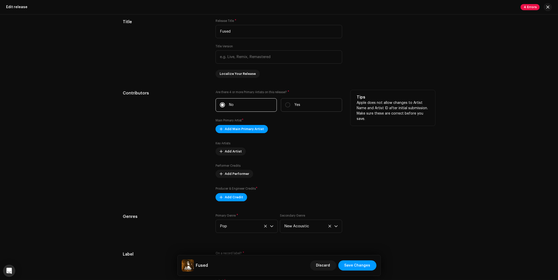
click at [325, 106] on label "Yes" at bounding box center [311, 104] width 61 height 13
click at [290, 106] on input "Yes" at bounding box center [287, 104] width 5 height 5
radio input "true"
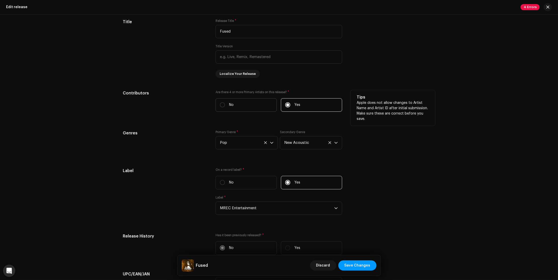
click at [253, 106] on label "No" at bounding box center [245, 104] width 61 height 13
click at [225, 106] on input "No" at bounding box center [222, 104] width 5 height 5
radio input "true"
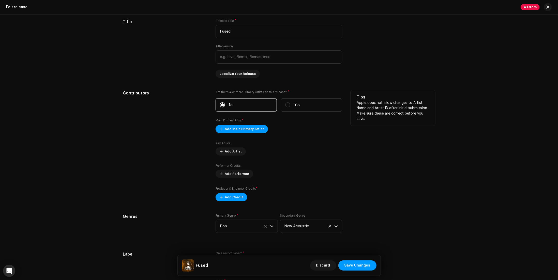
click at [311, 106] on label "Yes" at bounding box center [311, 104] width 61 height 13
click at [290, 106] on input "Yes" at bounding box center [287, 104] width 5 height 5
radio input "true"
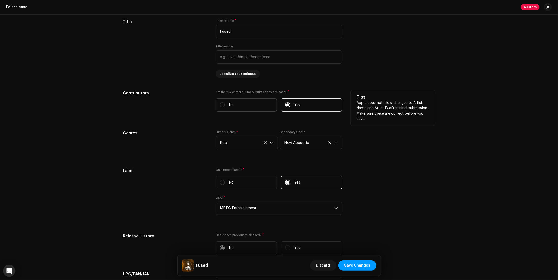
click at [251, 105] on label "No" at bounding box center [245, 104] width 61 height 13
click at [225, 105] on input "No" at bounding box center [222, 104] width 5 height 5
radio input "true"
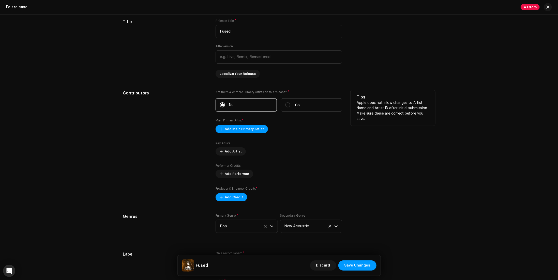
click at [318, 103] on label "Yes" at bounding box center [311, 104] width 61 height 13
click at [290, 103] on input "Yes" at bounding box center [287, 104] width 5 height 5
radio input "true"
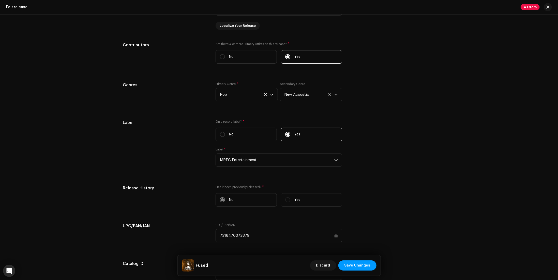
scroll to position [483, 0]
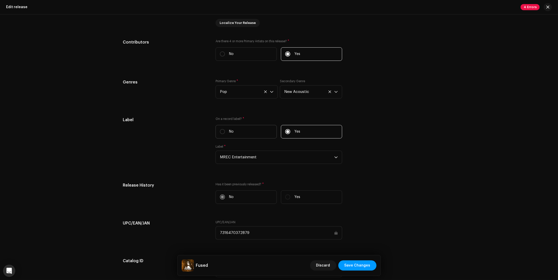
click at [246, 132] on label "No" at bounding box center [245, 131] width 61 height 13
click at [225, 132] on input "No" at bounding box center [222, 131] width 5 height 5
radio input "true"
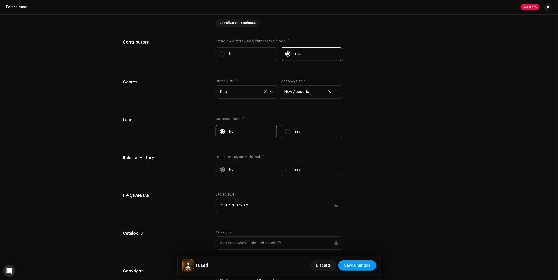
click at [305, 129] on label "Yes" at bounding box center [311, 131] width 61 height 13
click at [290, 129] on input "Yes" at bounding box center [287, 131] width 5 height 5
radio input "true"
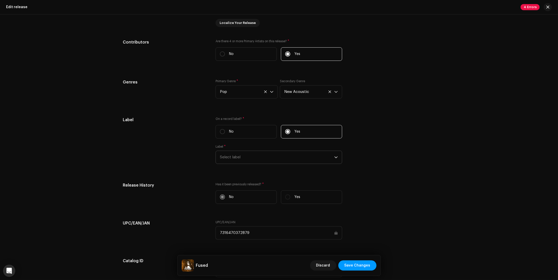
click at [254, 154] on span "Select label" at bounding box center [277, 157] width 114 height 13
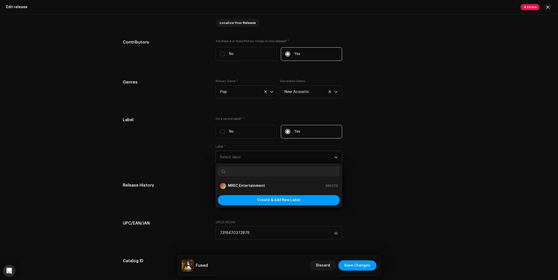
click at [254, 154] on span "Select label" at bounding box center [277, 157] width 114 height 13
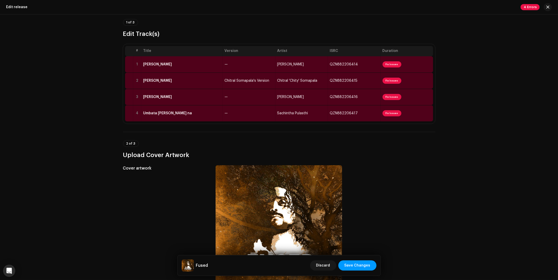
scroll to position [0, 0]
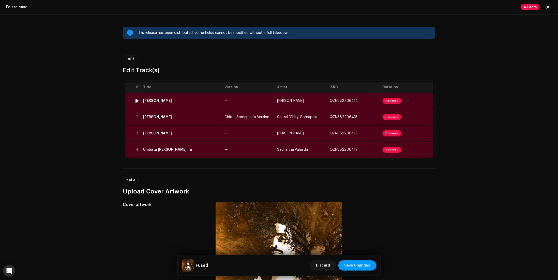
click at [176, 98] on td "Kaviyak Leeva" at bounding box center [181, 101] width 81 height 16
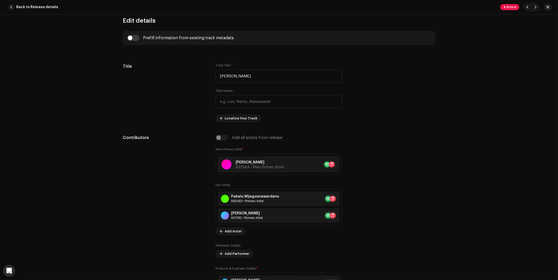
scroll to position [178, 0]
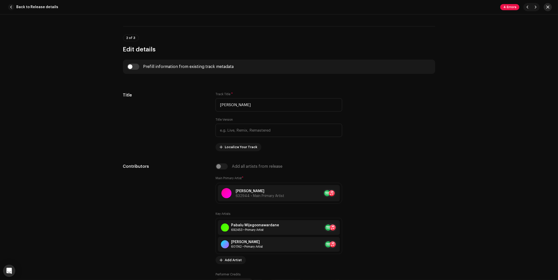
click at [488, 6] on span "button" at bounding box center [547, 7] width 3 height 4
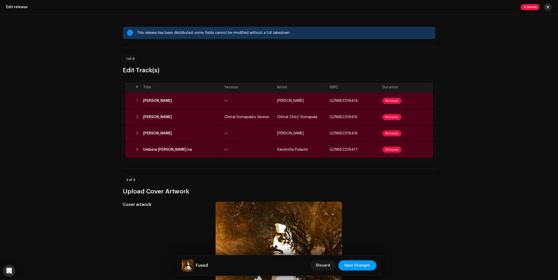
click at [488, 8] on span "button" at bounding box center [547, 7] width 3 height 4
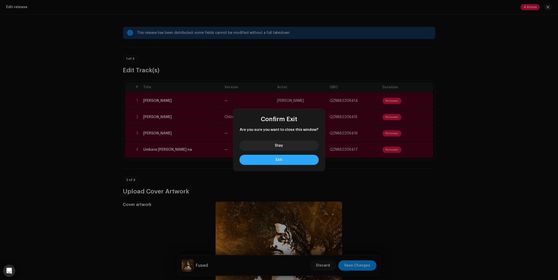
click at [288, 162] on button "Exit" at bounding box center [278, 160] width 79 height 10
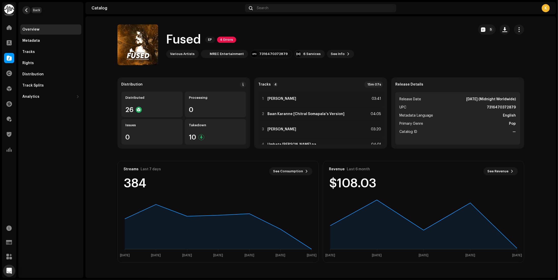
click at [26, 8] on span "button" at bounding box center [27, 10] width 4 height 4
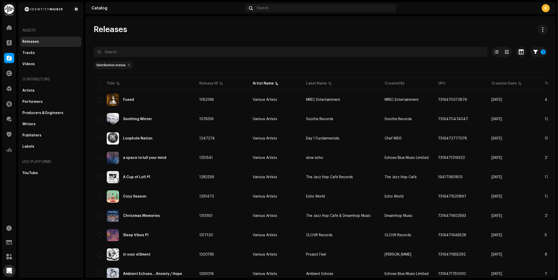
drag, startPoint x: 92, startPoint y: 29, endPoint x: 153, endPoint y: 28, distance: 61.0
click at [153, 28] on div "Releases" at bounding box center [321, 29] width 454 height 10
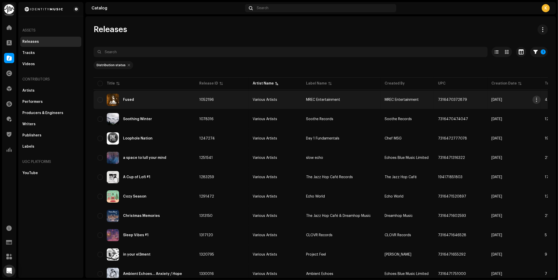
click at [488, 100] on span "button" at bounding box center [537, 100] width 4 height 4
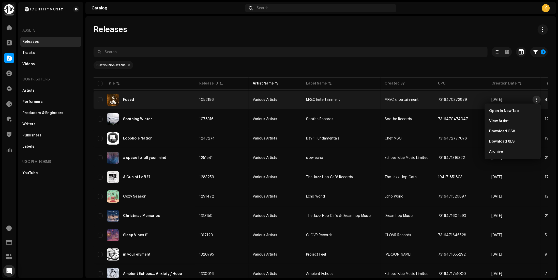
click at [488, 100] on span "button" at bounding box center [537, 100] width 4 height 4
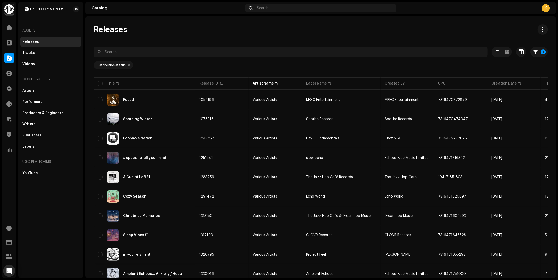
click at [488, 66] on div "Distribution status" at bounding box center [321, 65] width 454 height 8
drag, startPoint x: 103, startPoint y: 28, endPoint x: 143, endPoint y: 31, distance: 40.0
click at [143, 31] on div "Releases" at bounding box center [321, 29] width 454 height 10
drag, startPoint x: 94, startPoint y: 28, endPoint x: 149, endPoint y: 30, distance: 54.7
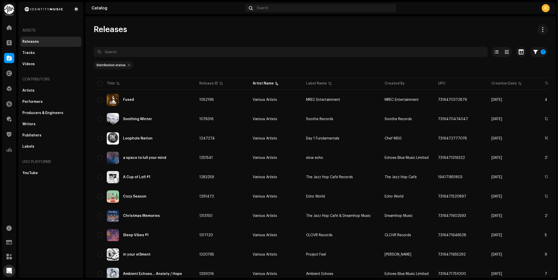
click at [149, 30] on div "Releases" at bounding box center [321, 29] width 454 height 10
click at [488, 56] on button "1" at bounding box center [539, 52] width 18 height 10
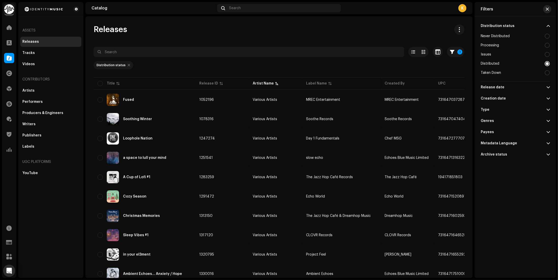
click at [488, 10] on span "button" at bounding box center [547, 9] width 3 height 4
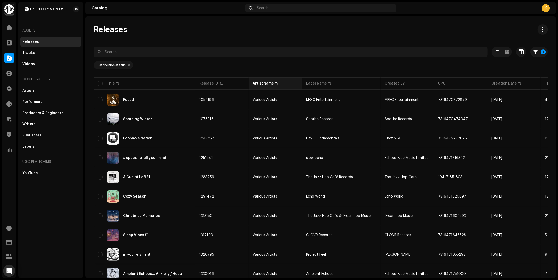
click at [263, 82] on div "Artist Name" at bounding box center [263, 83] width 21 height 5
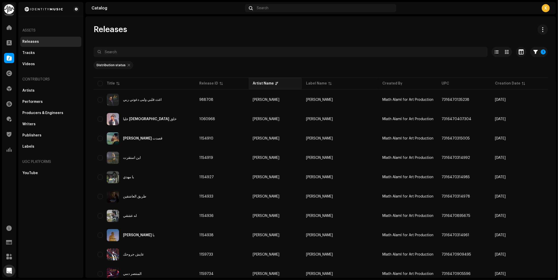
click at [263, 82] on div "Artist Name" at bounding box center [263, 83] width 21 height 5
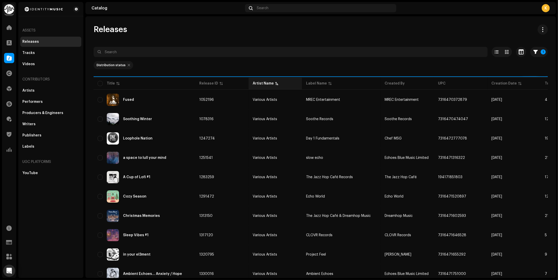
click at [264, 82] on div "Artist Name" at bounding box center [263, 83] width 21 height 5
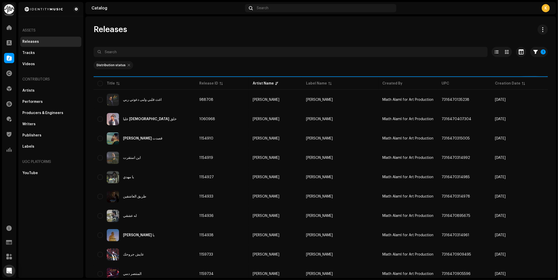
click at [284, 66] on div "Distribution status" at bounding box center [321, 65] width 454 height 8
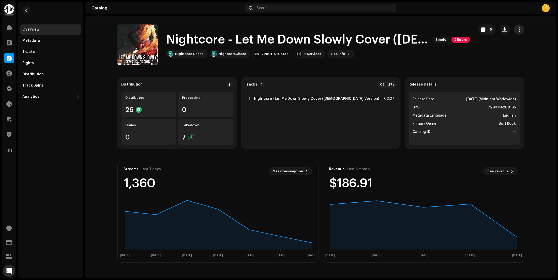
click at [523, 29] on button "button" at bounding box center [519, 29] width 10 height 10
click at [485, 28] on span "button" at bounding box center [483, 29] width 4 height 4
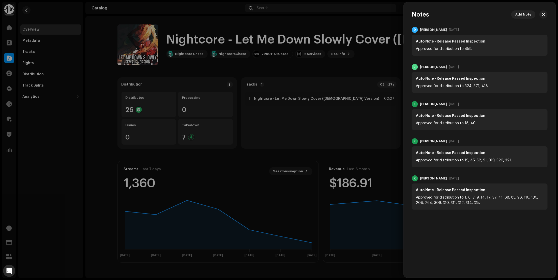
click at [368, 57] on div at bounding box center [279, 140] width 558 height 280
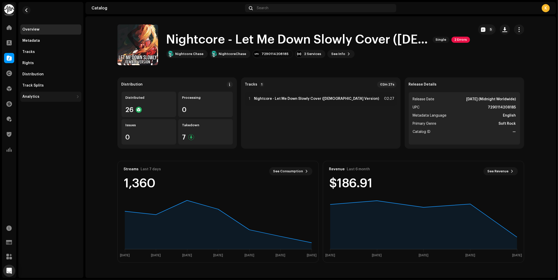
click at [69, 97] on div "Analytics" at bounding box center [48, 97] width 52 height 4
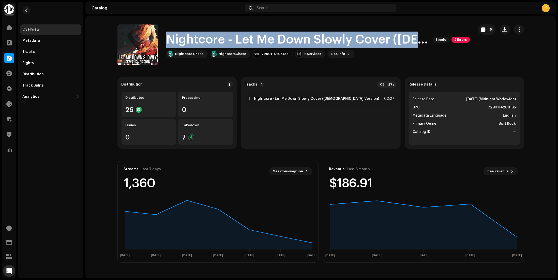
drag, startPoint x: 167, startPoint y: 36, endPoint x: 423, endPoint y: 39, distance: 256.4
click at [423, 39] on h1 "Nightcore - Let Me Down Slowly Cover ([DEMOGRAPHIC_DATA] Version)" at bounding box center [297, 40] width 262 height 16
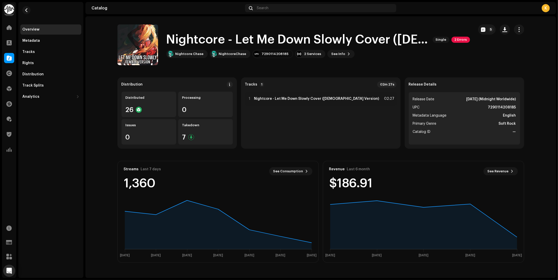
click at [426, 31] on div "Nightcore - Let Me Down Slowly Cover (Female Version) Single 2 Errors Nightcore…" at bounding box center [293, 44] width 352 height 41
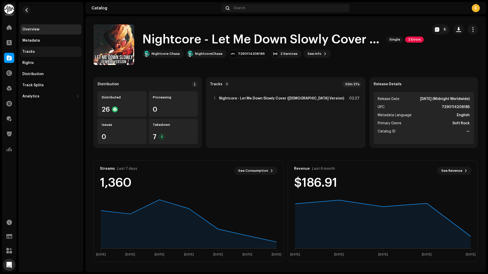
click at [37, 53] on div "Tracks" at bounding box center [50, 52] width 57 height 4
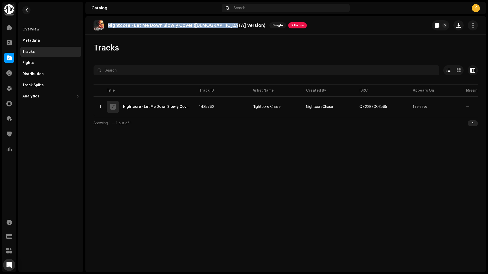
drag, startPoint x: 106, startPoint y: 25, endPoint x: 228, endPoint y: 24, distance: 121.2
click at [228, 24] on div "Nightcore - Let Me Down Slowly Cover (Female Version) Single 2 Errors" at bounding box center [200, 25] width 213 height 10
click at [59, 79] on div "Distribution" at bounding box center [50, 74] width 61 height 10
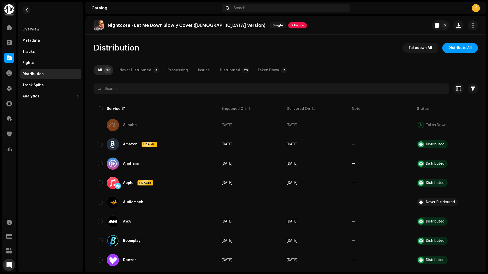
click at [210, 66] on div "All 37 Never Distributed 4 Processing Issues Distributed 26 Taken Down 7" at bounding box center [286, 70] width 384 height 10
click at [232, 66] on div "Distributed" at bounding box center [230, 70] width 20 height 10
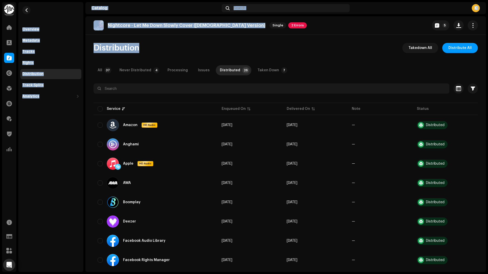
drag, startPoint x: 83, startPoint y: 7, endPoint x: 315, endPoint y: 79, distance: 242.4
click at [315, 79] on div "Identity Music Home Clients Catalog Rights Distribution Finance Royalties Trust…" at bounding box center [244, 137] width 488 height 274
drag, startPoint x: 319, startPoint y: 72, endPoint x: 81, endPoint y: 6, distance: 247.3
click at [81, 6] on div "Identity Music Home Clients Catalog Rights Distribution Finance Royalties Trust…" at bounding box center [244, 137] width 488 height 274
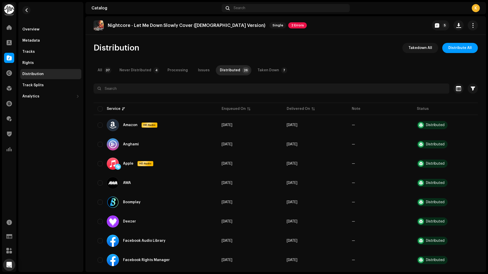
click at [81, 6] on div "Overview Metadata Tracks Rights Distribution Track Splits Analytics Consumption…" at bounding box center [50, 52] width 65 height 100
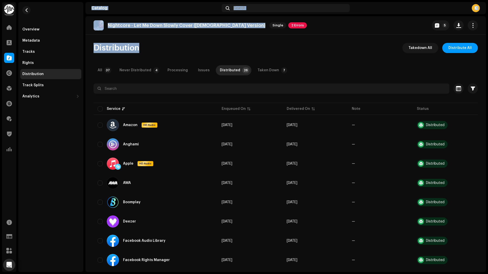
drag, startPoint x: 88, startPoint y: 8, endPoint x: 316, endPoint y: 76, distance: 238.1
click at [316, 76] on section "Catalog Search K Nightcore - Let Me Down Slowly Cover (Female Version) Single 2…" at bounding box center [285, 137] width 400 height 270
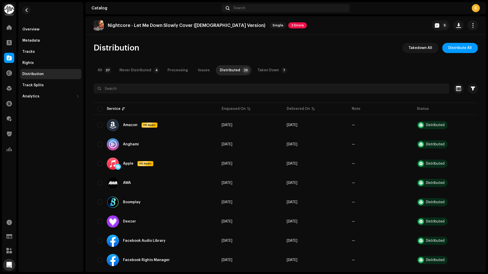
drag, startPoint x: 316, startPoint y: 76, endPoint x: 87, endPoint y: 5, distance: 239.4
click at [87, 5] on section "Catalog Search K Nightcore - Let Me Down Slowly Cover (Female Version) Single 2…" at bounding box center [285, 137] width 400 height 270
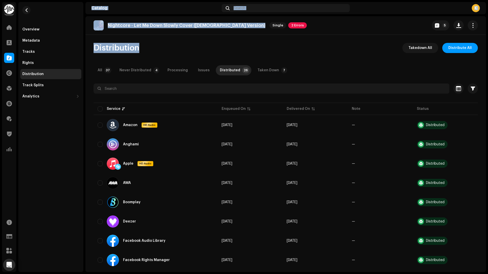
drag, startPoint x: 87, startPoint y: 5, endPoint x: 313, endPoint y: 74, distance: 235.8
click at [312, 74] on section "Catalog Search K Nightcore - Let Me Down Slowly Cover (Female Version) Single 2…" at bounding box center [285, 137] width 400 height 270
click at [315, 72] on div "All 37 Never Distributed 4 Processing Issues Distributed 26 Taken Down 7" at bounding box center [286, 70] width 384 height 10
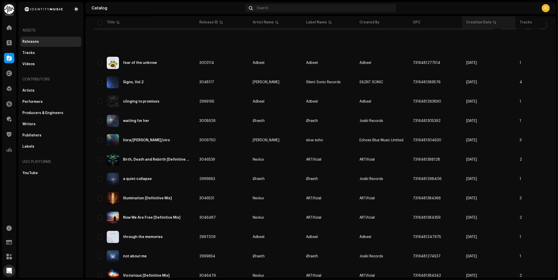
scroll to position [27, 0]
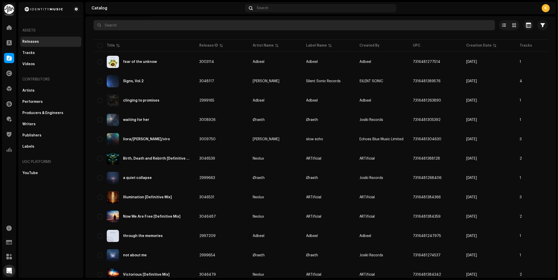
click at [483, 29] on input "text" at bounding box center [294, 25] width 401 height 10
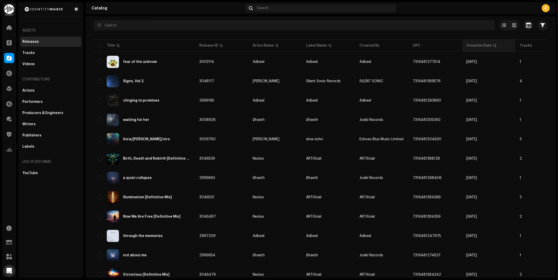
click at [477, 42] on th "Creation Date" at bounding box center [488, 45] width 53 height 12
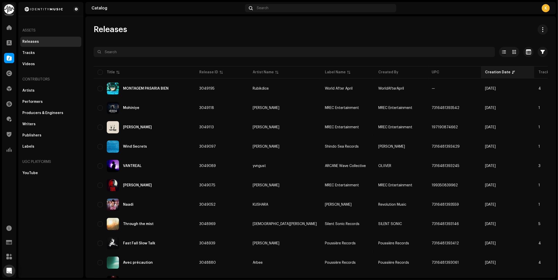
click at [481, 67] on th "Creation Date" at bounding box center [507, 72] width 53 height 12
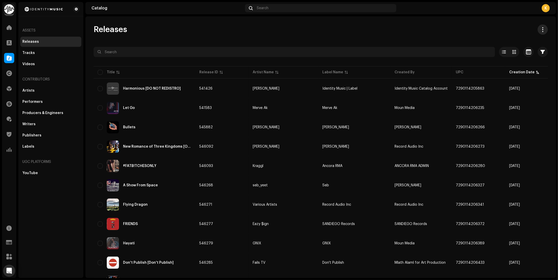
click at [540, 27] on span at bounding box center [542, 29] width 5 height 4
click at [537, 32] on button at bounding box center [542, 29] width 10 height 10
click at [541, 53] on span "button" at bounding box center [543, 52] width 4 height 4
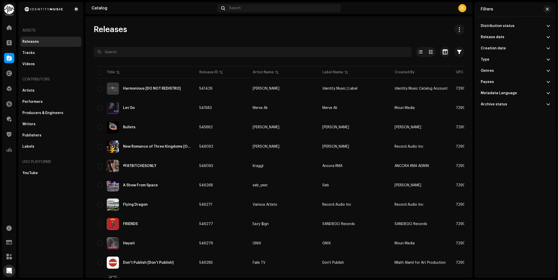
click at [505, 28] on div "Distribution status" at bounding box center [498, 26] width 34 height 4
click at [547, 35] on div at bounding box center [547, 36] width 5 height 5
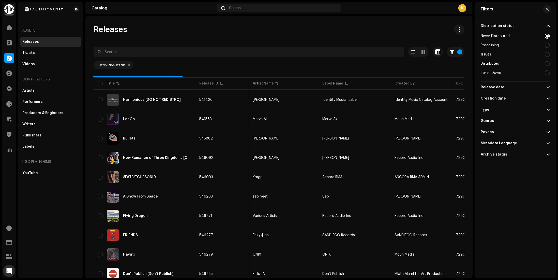
click at [538, 27] on p-accordion-header "Distribution status" at bounding box center [515, 25] width 69 height 11
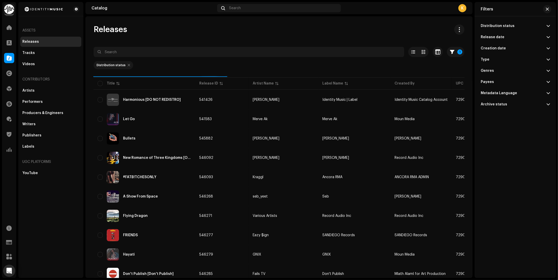
click at [403, 25] on div "Releases" at bounding box center [279, 29] width 371 height 10
click at [504, 25] on div "Distribution status" at bounding box center [498, 26] width 34 height 4
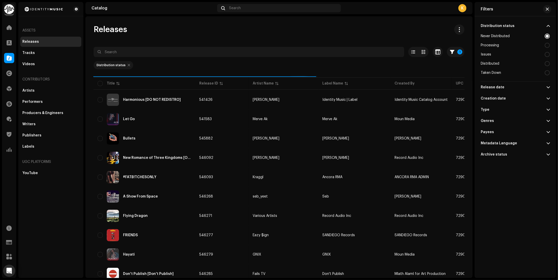
click at [541, 66] on div "Distributed" at bounding box center [515, 63] width 69 height 9
radio input "false"
radio input "true"
click at [543, 23] on p-accordion-header "Distribution status" at bounding box center [515, 25] width 69 height 11
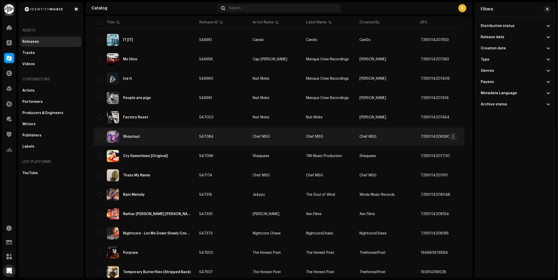
scroll to position [178, 0]
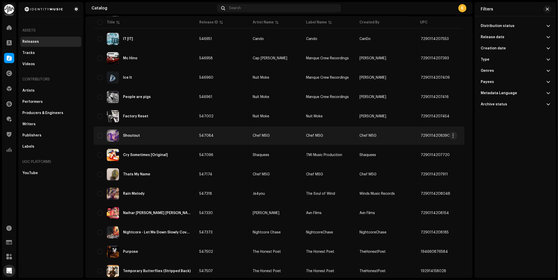
click at [177, 135] on div "Shoutout" at bounding box center [145, 135] width 94 height 12
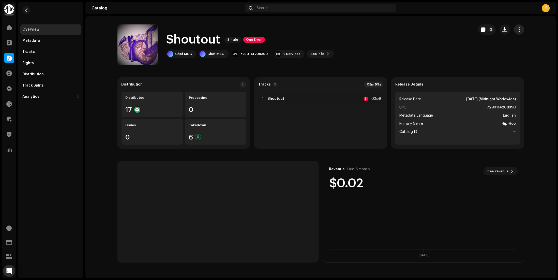
click at [518, 27] on button "button" at bounding box center [519, 29] width 10 height 10
click at [489, 50] on div "Edit" at bounding box center [495, 52] width 47 height 4
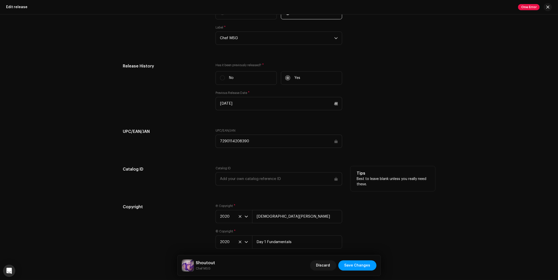
scroll to position [729, 0]
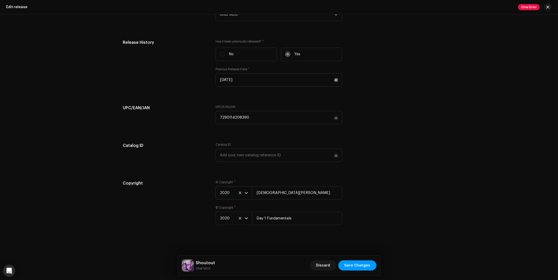
click at [229, 198] on span "2020" at bounding box center [232, 192] width 25 height 13
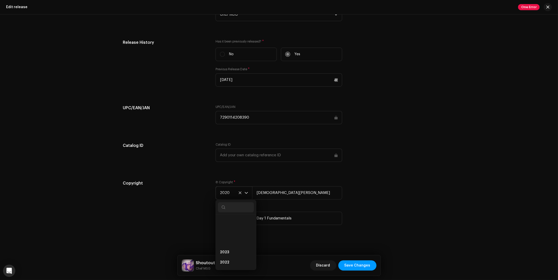
scroll to position [63, 0]
click at [231, 218] on li "2020" at bounding box center [236, 219] width 36 height 10
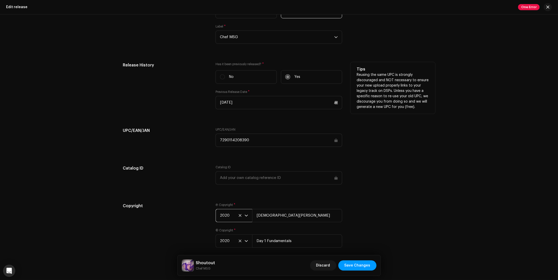
scroll to position [653, 0]
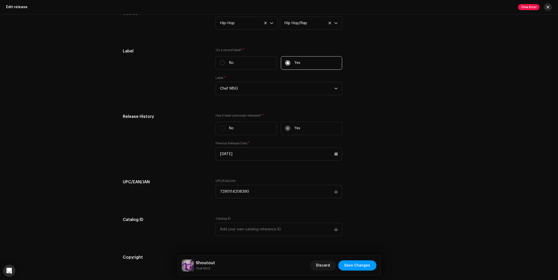
click at [548, 7] on span "button" at bounding box center [547, 7] width 3 height 4
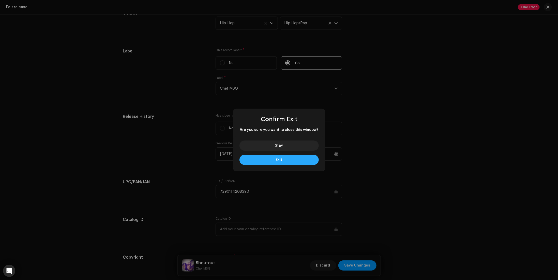
click at [265, 162] on button "Exit" at bounding box center [278, 160] width 79 height 10
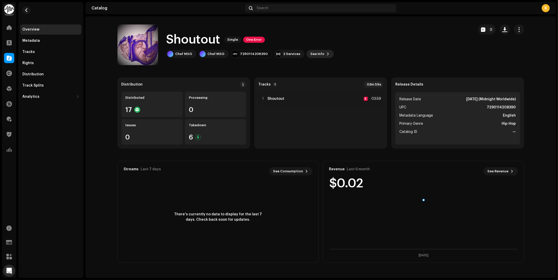
click at [315, 55] on span "See Info" at bounding box center [318, 54] width 14 height 10
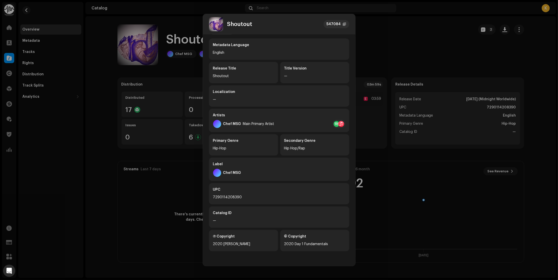
scroll to position [16, 0]
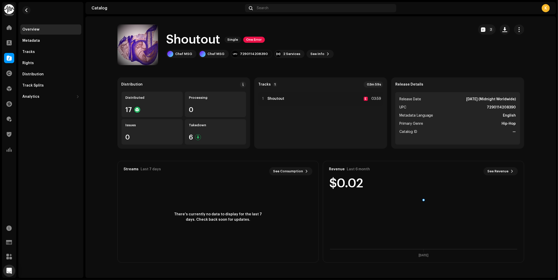
click at [373, 61] on div "Shoutout 547084 Metadata Distribution Metadata Language English Release Title S…" at bounding box center [279, 140] width 558 height 280
click at [313, 57] on span "See Info" at bounding box center [318, 54] width 14 height 10
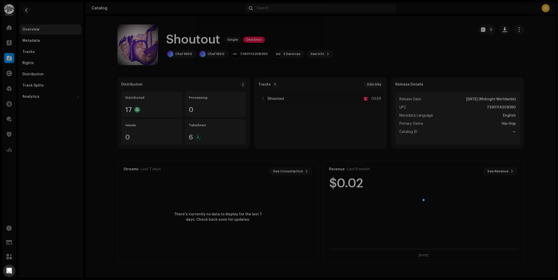
click at [381, 64] on div "Shoutout 547084 Metadata Distribution Metadata Language English Release Title S…" at bounding box center [279, 140] width 558 height 280
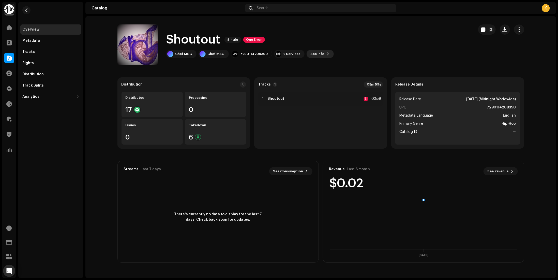
click at [321, 50] on button "See Info" at bounding box center [319, 54] width 27 height 8
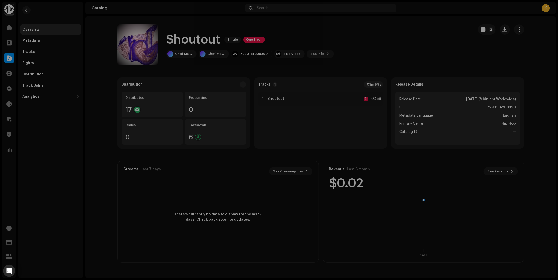
click at [412, 45] on div "Shoutout 547084 Metadata Distribution Metadata Language English Release Title S…" at bounding box center [279, 140] width 558 height 280
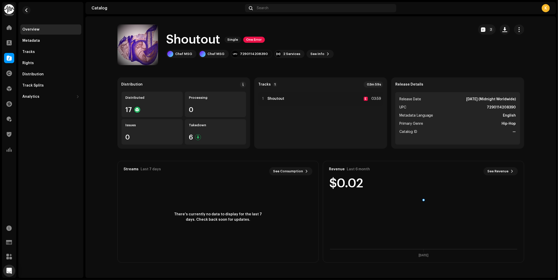
click at [305, 44] on div "Shoutout Single One Error" at bounding box center [249, 40] width 167 height 16
click at [319, 58] on div "Shoutout Single One Error Chef MSG Chef MSG 7290114208390 2 Services See Info 2" at bounding box center [293, 44] width 352 height 41
click at [327, 54] on span at bounding box center [328, 54] width 3 height 4
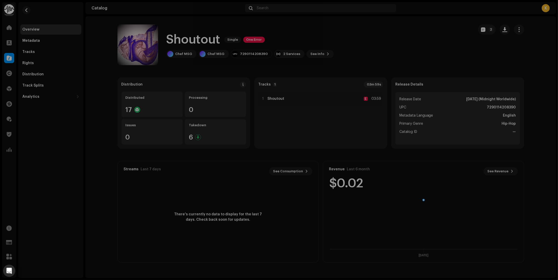
click at [373, 55] on div "Shoutout 547084 Metadata Distribution Metadata Language English Release Title S…" at bounding box center [279, 140] width 558 height 280
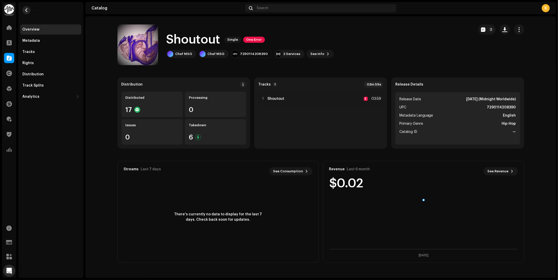
click at [28, 11] on span "button" at bounding box center [27, 10] width 4 height 4
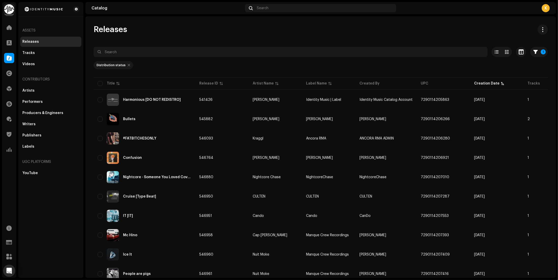
drag, startPoint x: 92, startPoint y: 27, endPoint x: 142, endPoint y: 32, distance: 49.8
click at [142, 32] on div "Releases" at bounding box center [321, 29] width 454 height 10
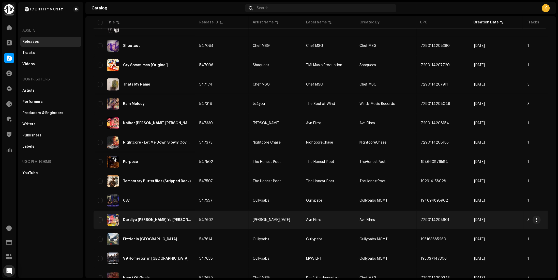
scroll to position [292, 0]
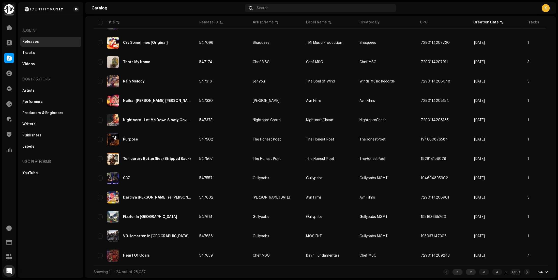
click at [466, 274] on div "2" at bounding box center [471, 272] width 10 height 6
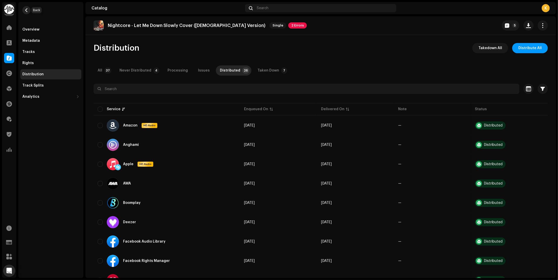
click at [28, 10] on span "button" at bounding box center [27, 10] width 4 height 4
